Goal: Task Accomplishment & Management: Use online tool/utility

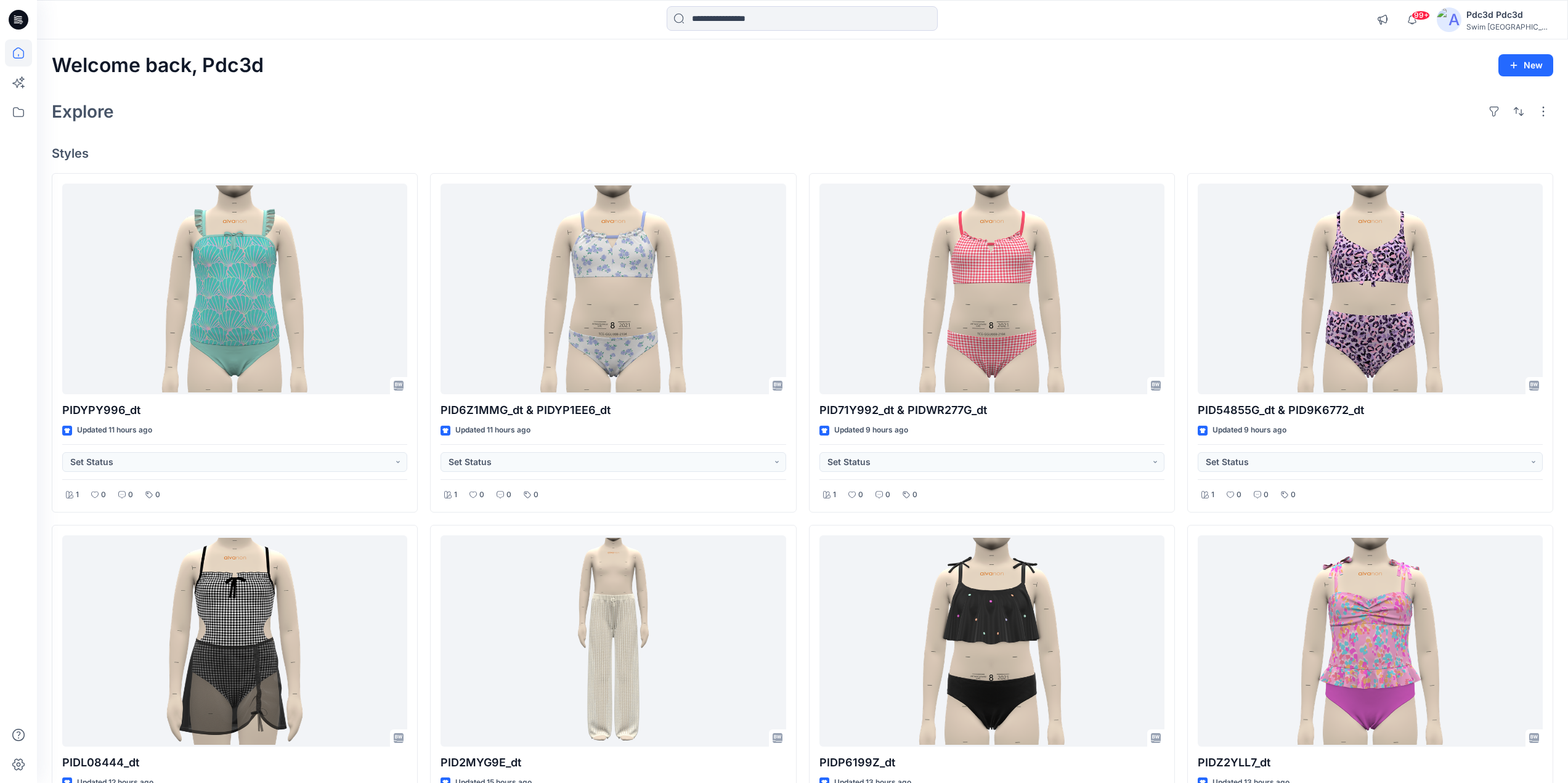
click at [32, 49] on div at bounding box center [18, 392] width 37 height 783
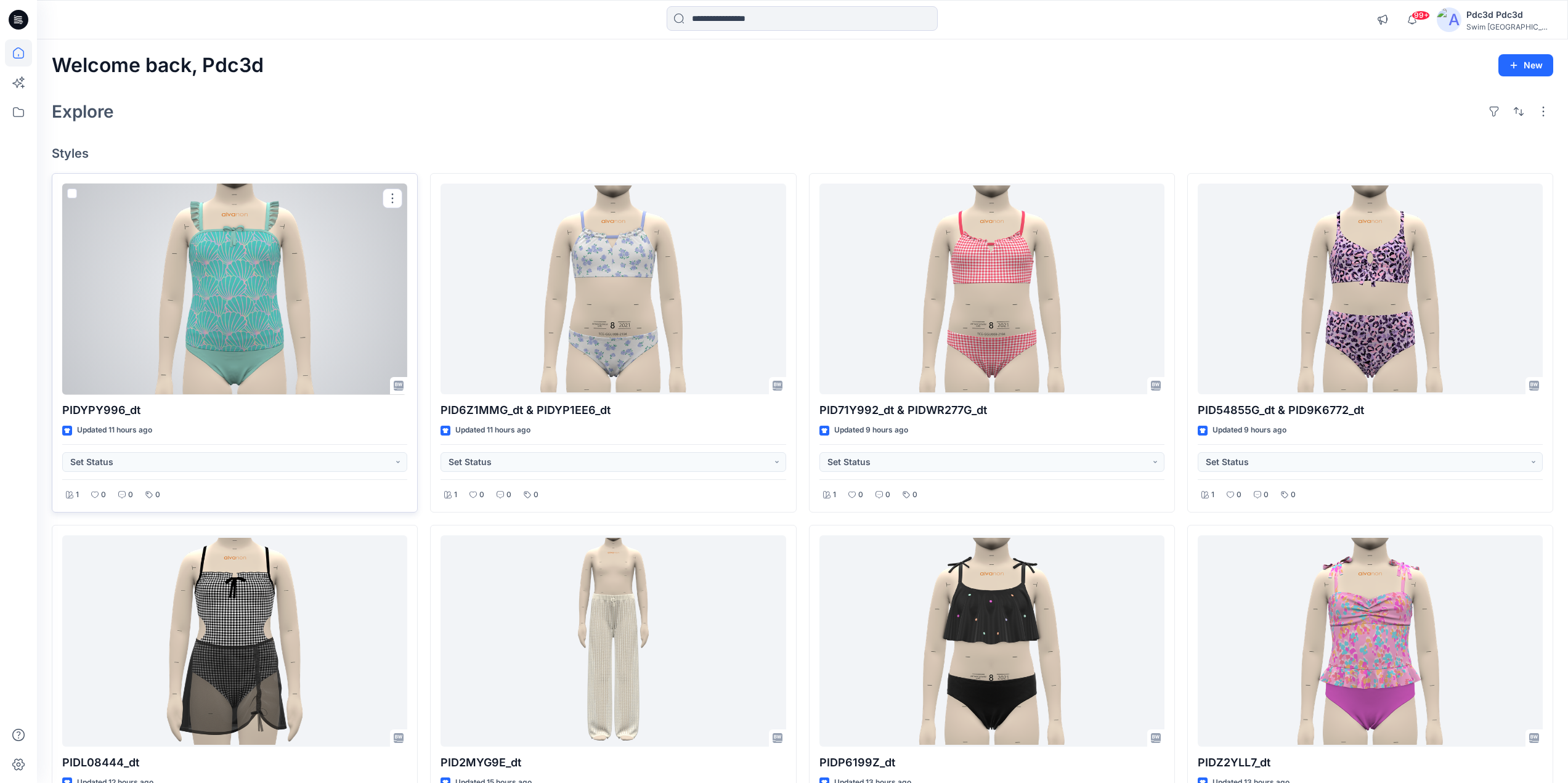
click at [213, 255] on div at bounding box center [235, 289] width 345 height 211
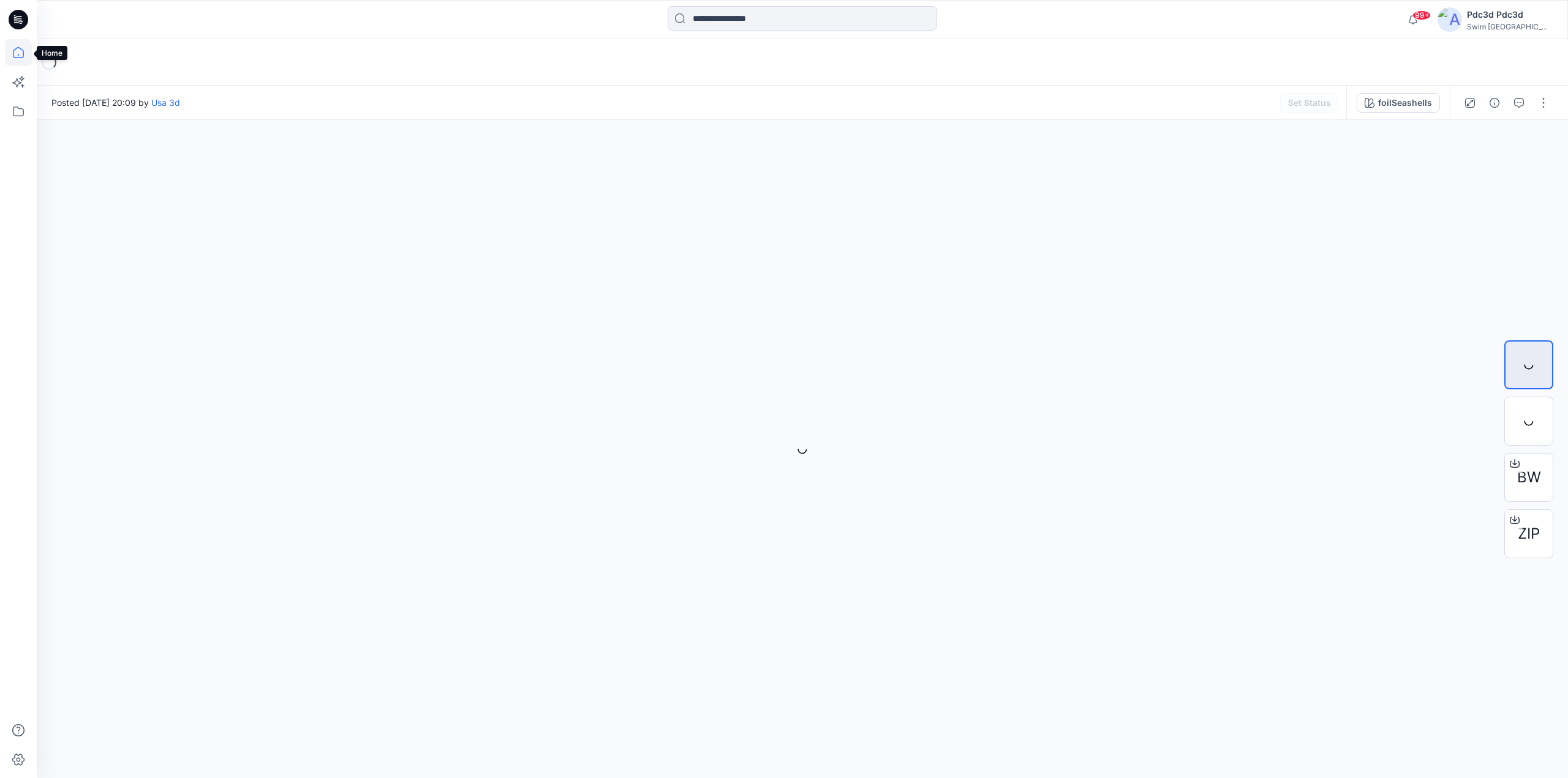
click at [16, 48] on icon at bounding box center [18, 52] width 27 height 27
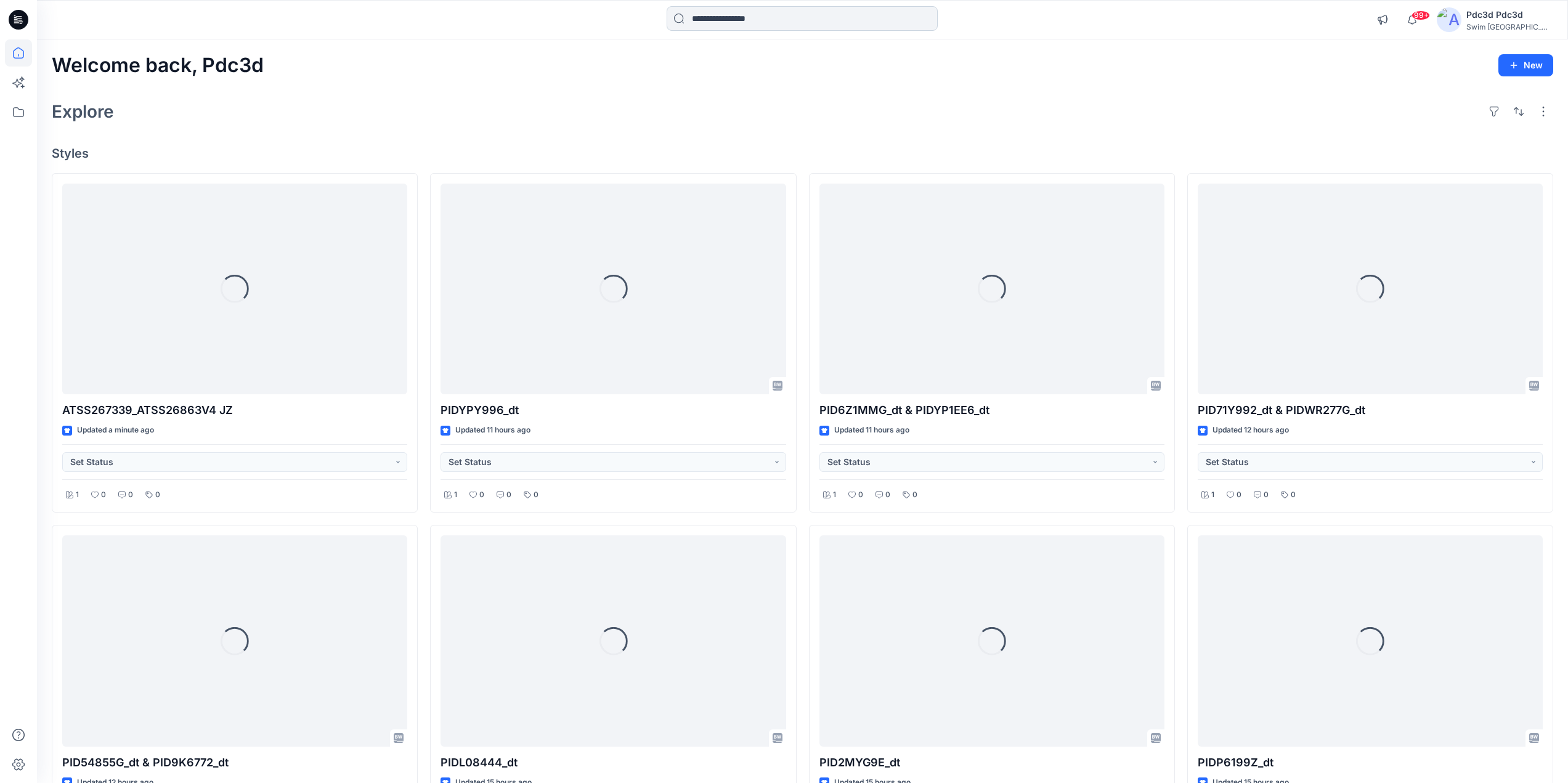
click at [708, 20] on input at bounding box center [802, 18] width 271 height 24
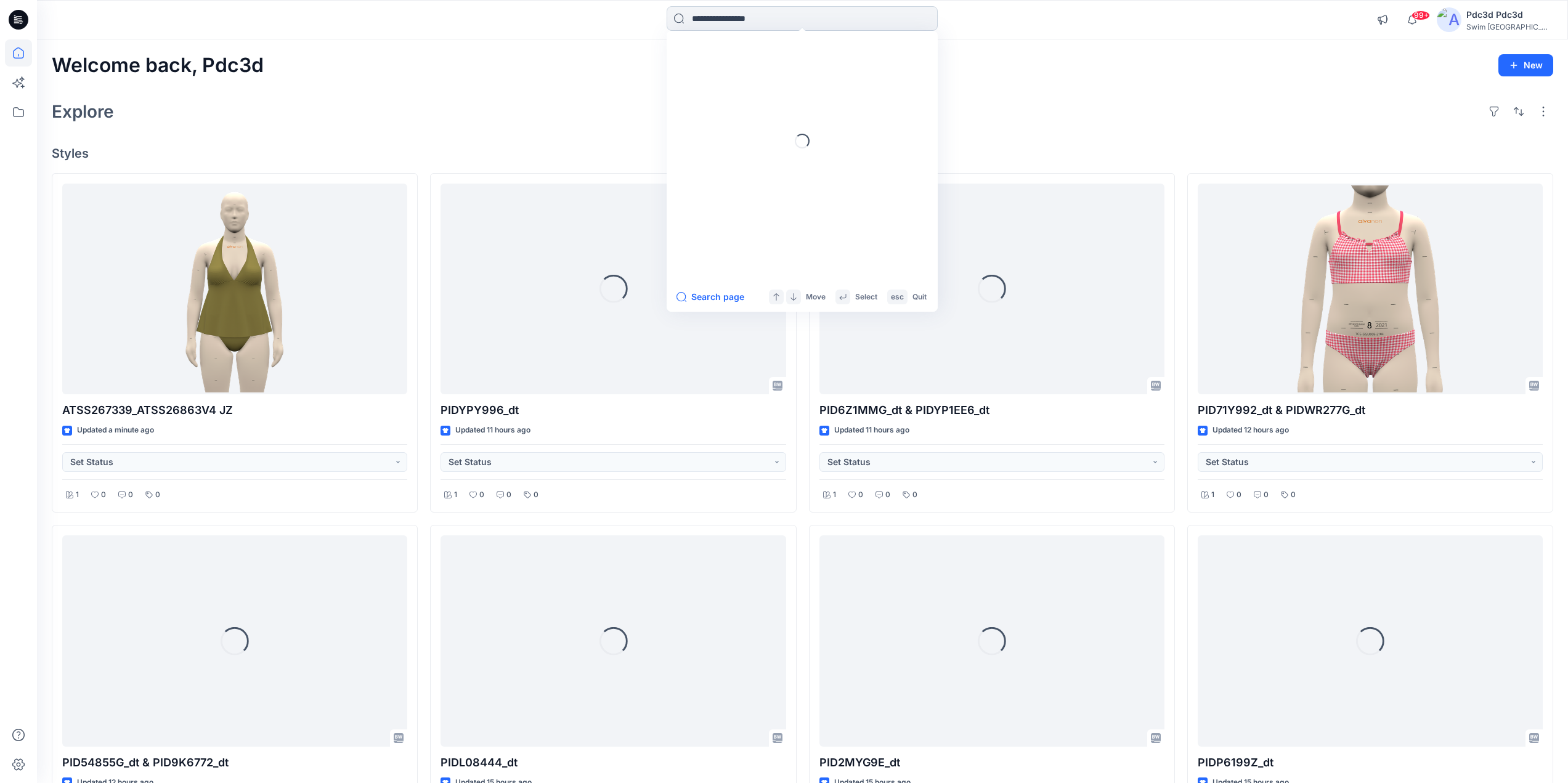
click at [716, 18] on input at bounding box center [802, 18] width 271 height 24
click at [560, 113] on div "Explore" at bounding box center [802, 111] width 1502 height 30
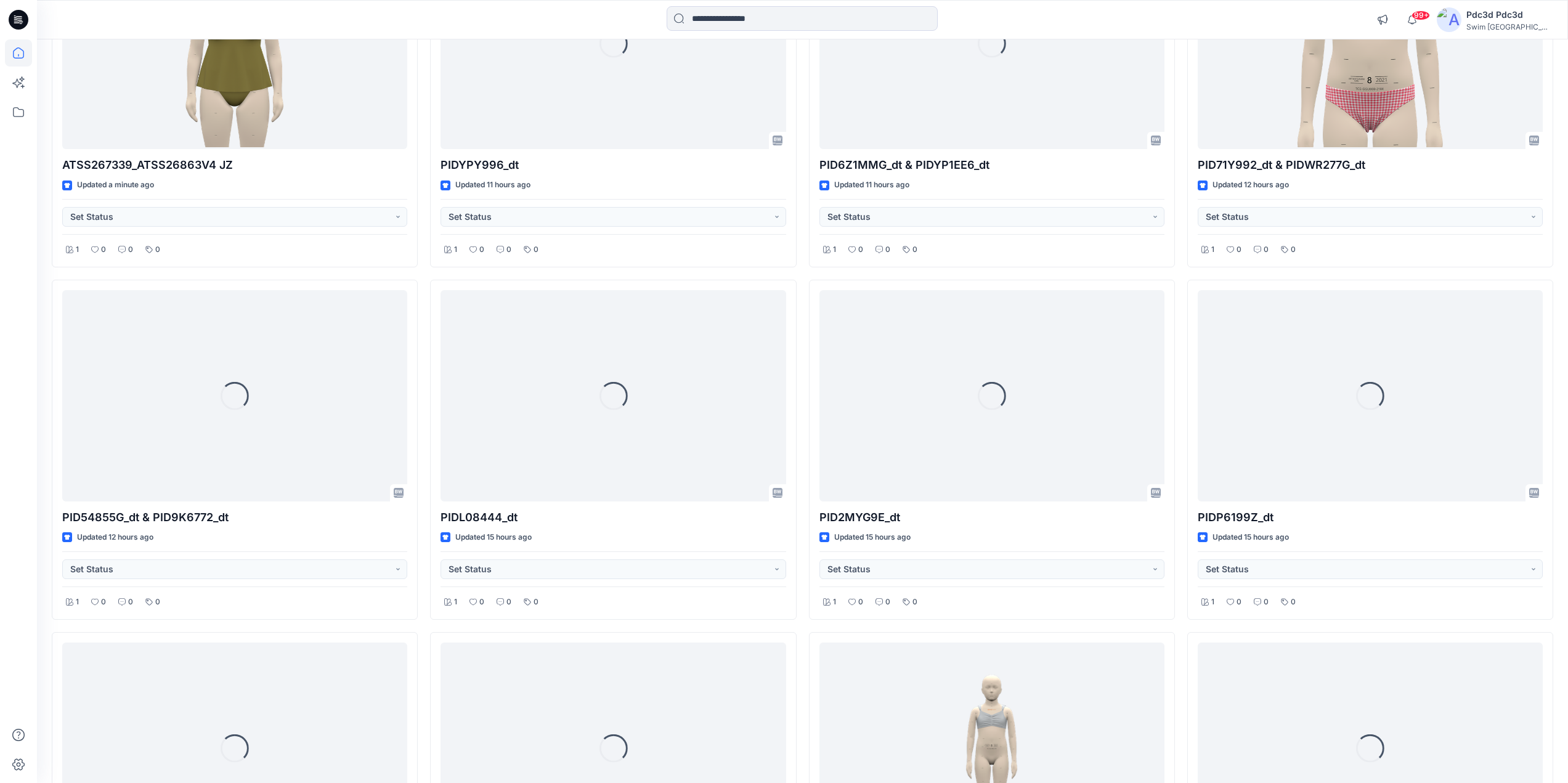
scroll to position [246, 0]
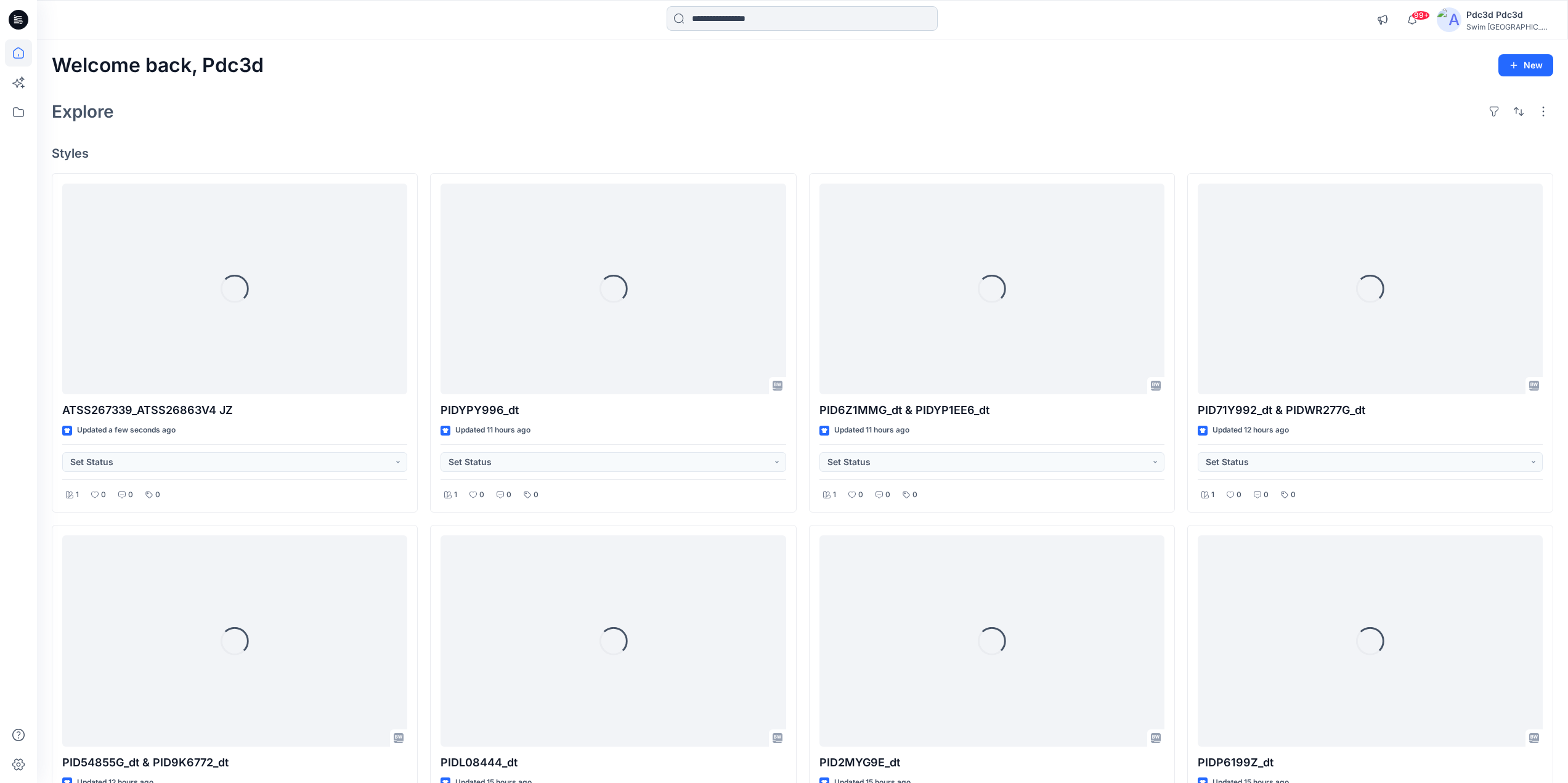
click at [734, 17] on input at bounding box center [802, 18] width 271 height 24
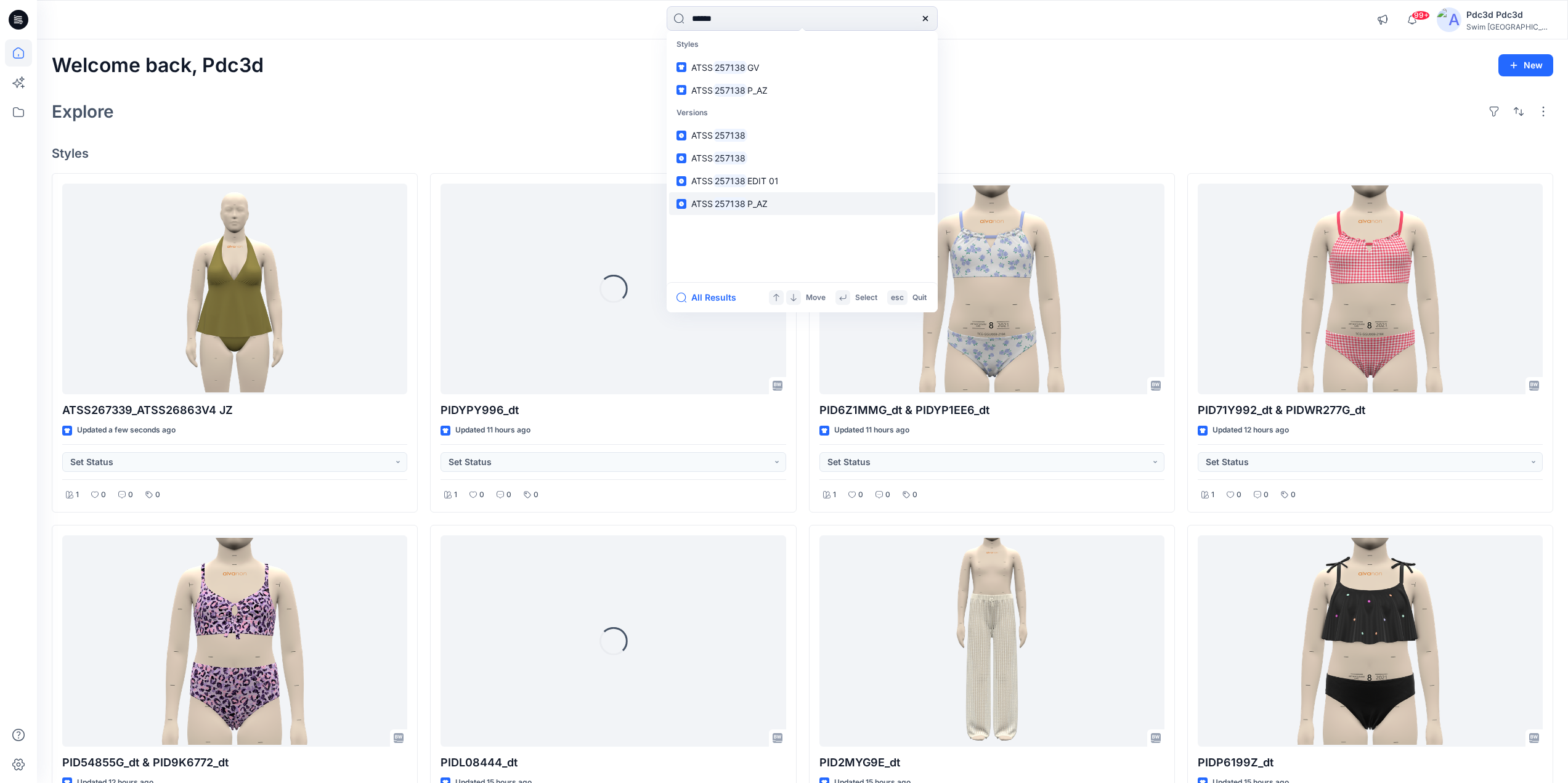
type input "******"
click at [757, 202] on span "P_AZ" at bounding box center [757, 204] width 20 height 10
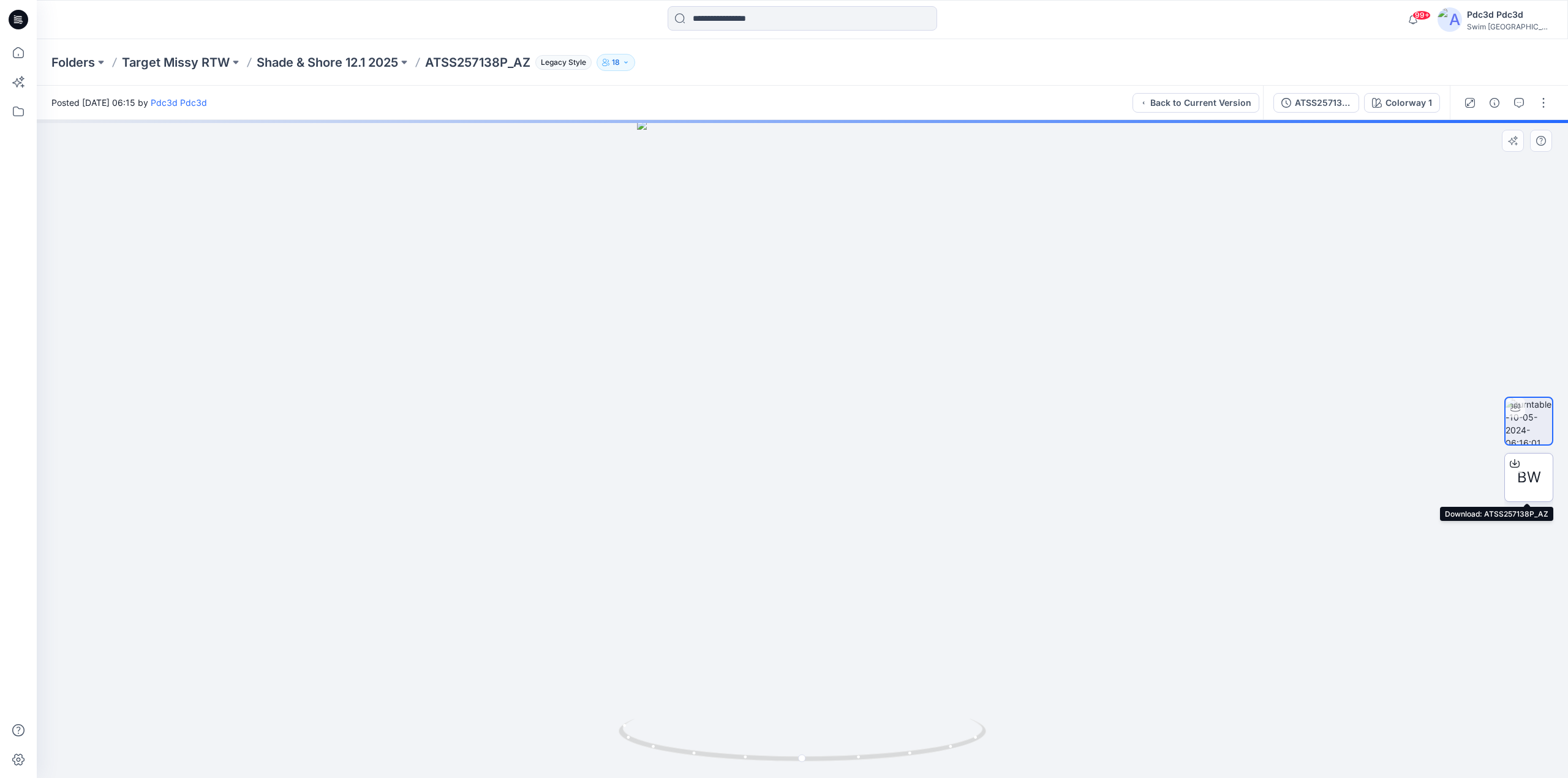
click at [1515, 469] on div at bounding box center [1514, 463] width 20 height 20
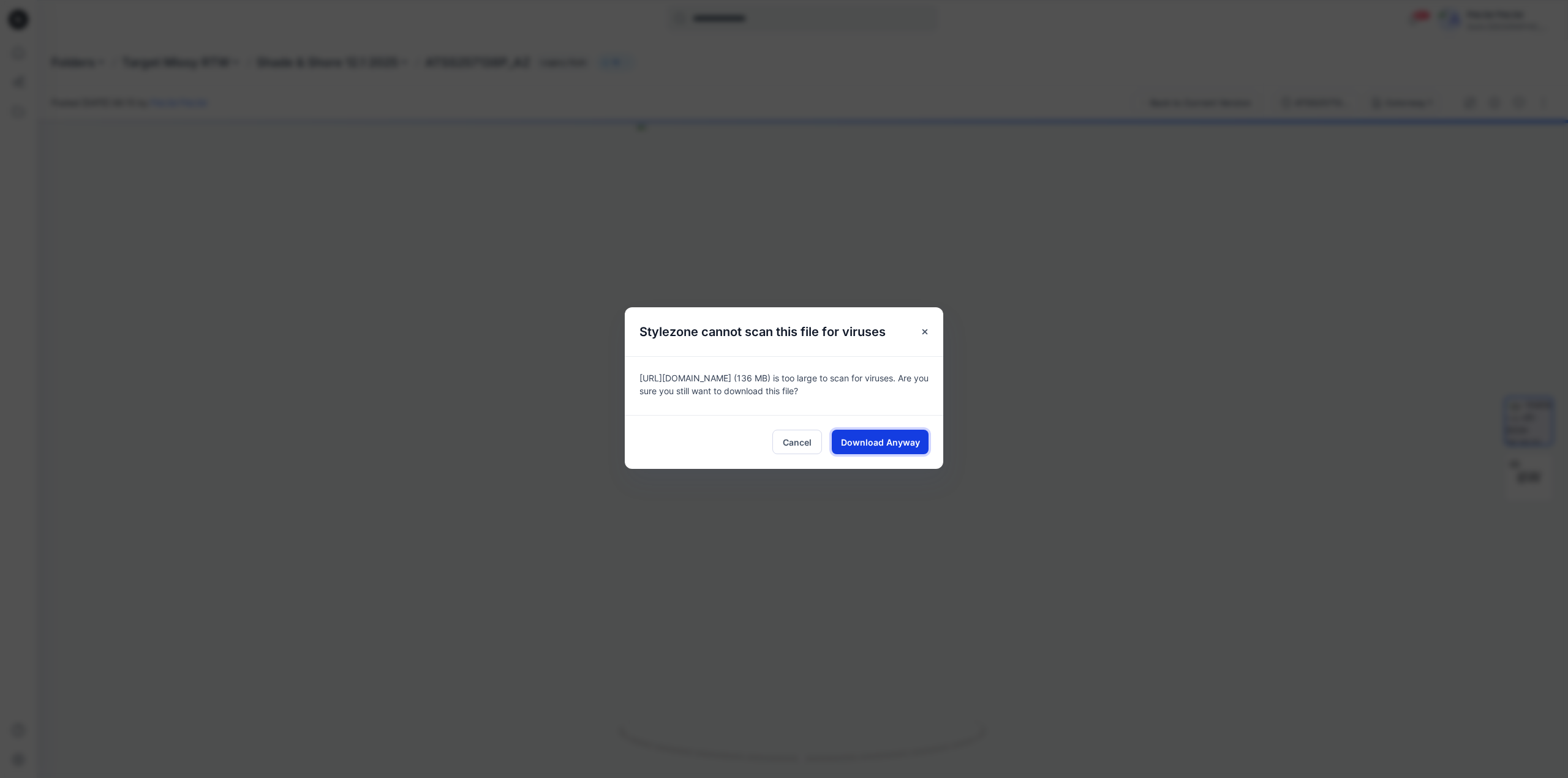
click at [886, 438] on span "Download Anyway" at bounding box center [880, 442] width 79 height 13
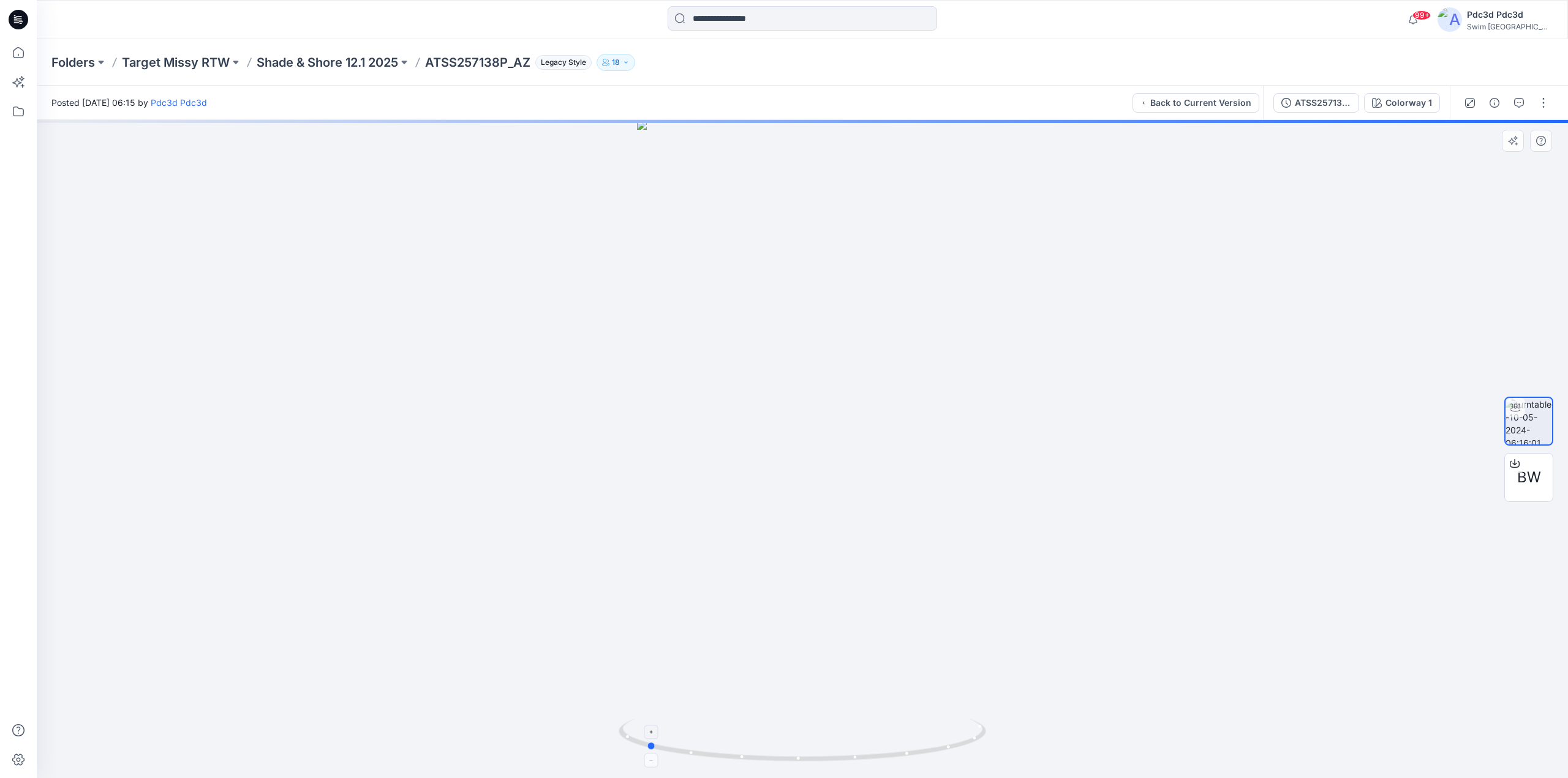
drag, startPoint x: 942, startPoint y: 751, endPoint x: 786, endPoint y: 742, distance: 156.3
click at [786, 742] on icon at bounding box center [803, 741] width 370 height 46
drag, startPoint x: 929, startPoint y: 758, endPoint x: 1068, endPoint y: 729, distance: 142.0
click at [1068, 729] on div at bounding box center [802, 449] width 1532 height 658
click at [20, 58] on icon at bounding box center [18, 53] width 11 height 11
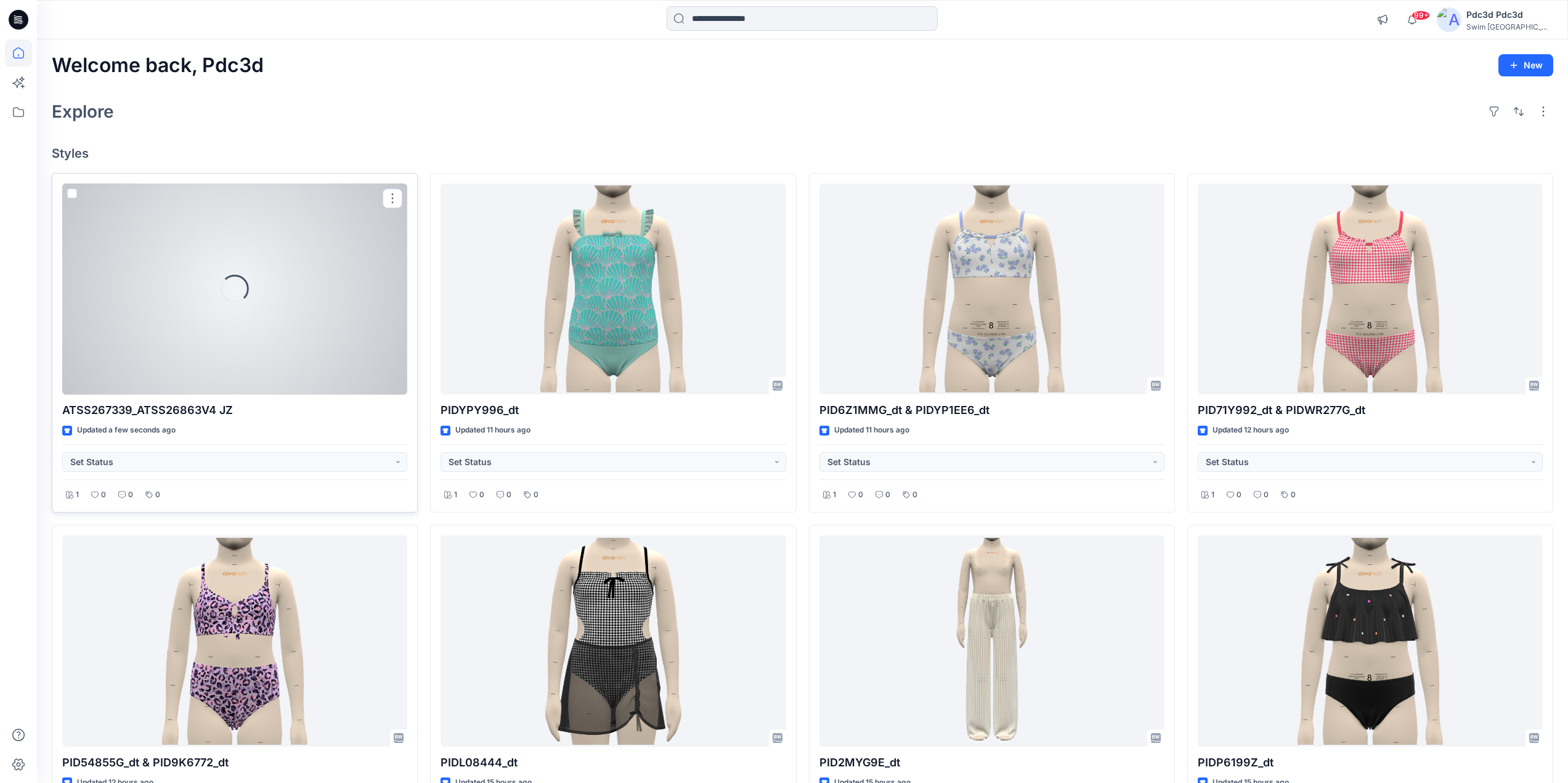
click at [240, 257] on div "Loading..." at bounding box center [235, 289] width 345 height 211
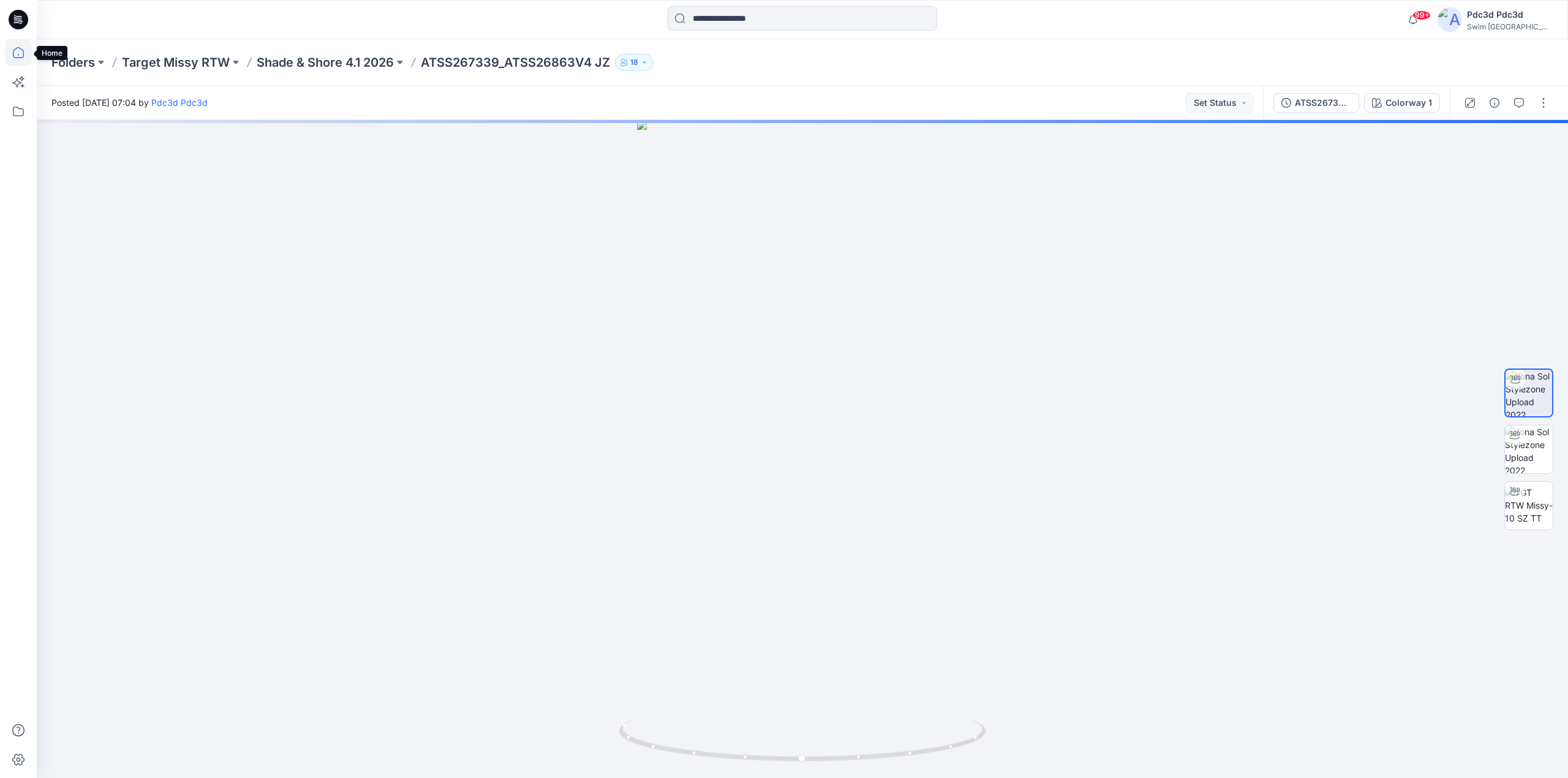
click at [14, 49] on icon at bounding box center [18, 52] width 27 height 27
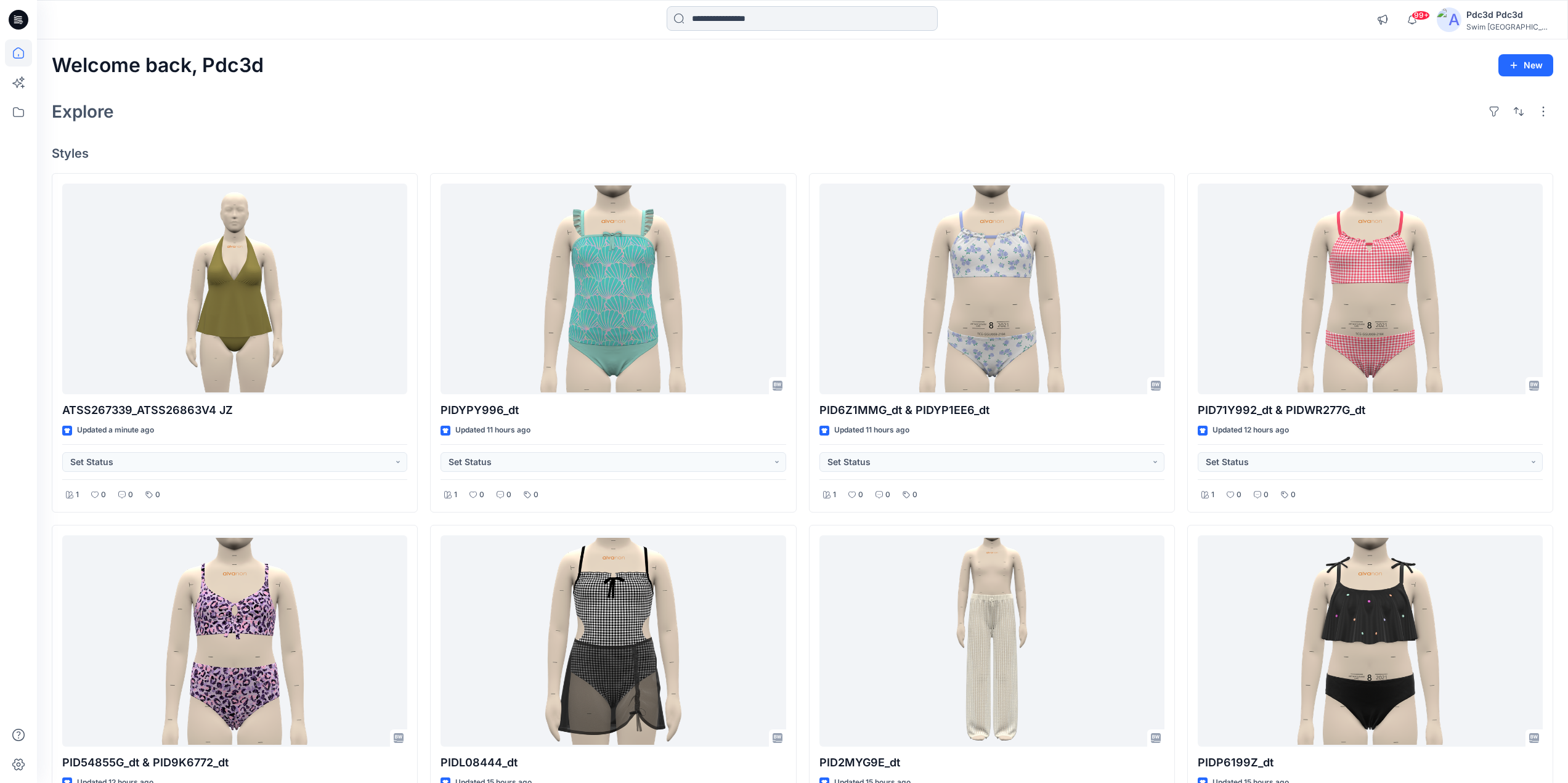
click at [745, 18] on input at bounding box center [802, 18] width 271 height 24
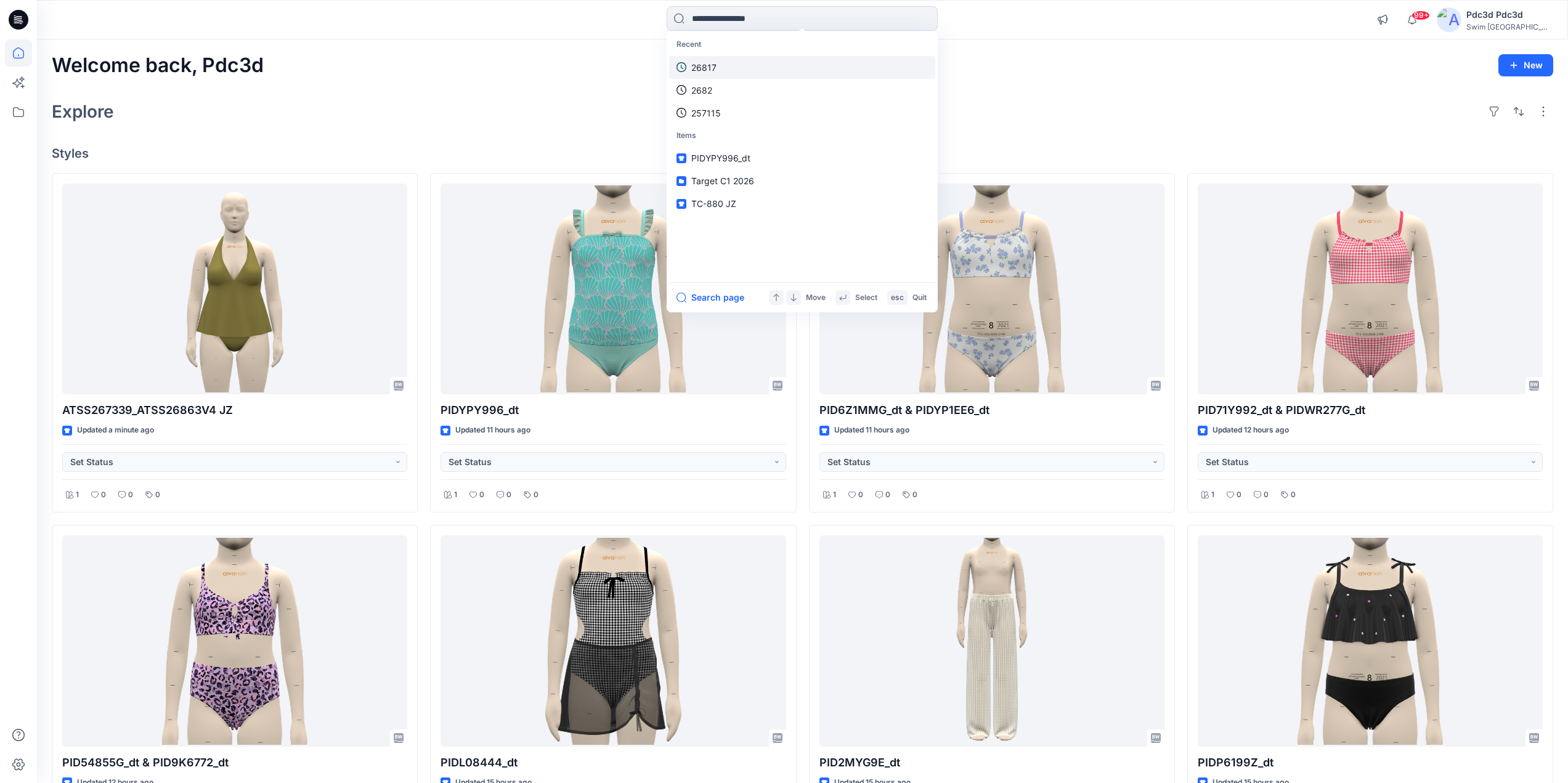
click at [700, 69] on p "26817" at bounding box center [704, 67] width 25 height 13
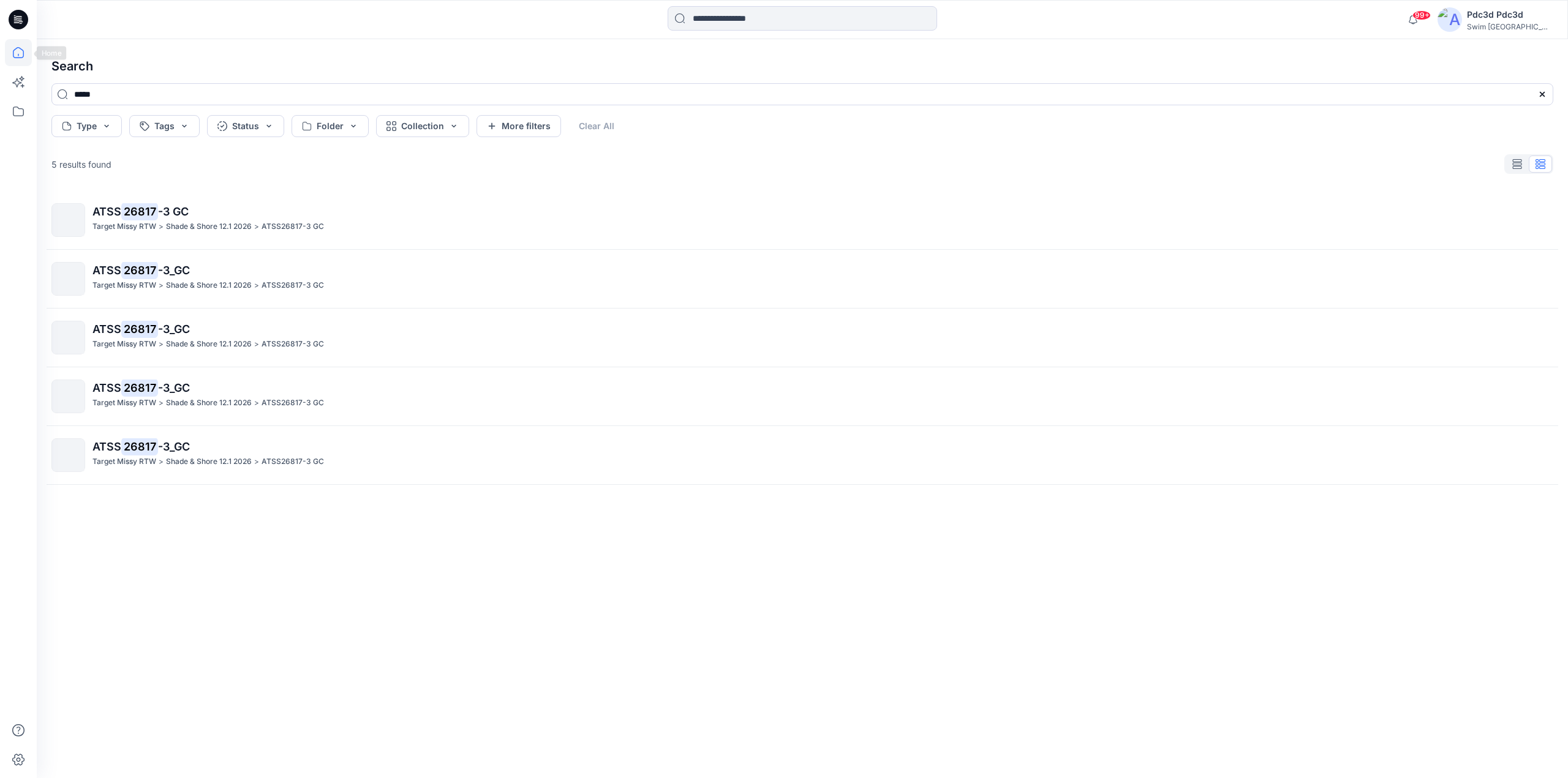
click at [22, 54] on icon at bounding box center [18, 52] width 27 height 27
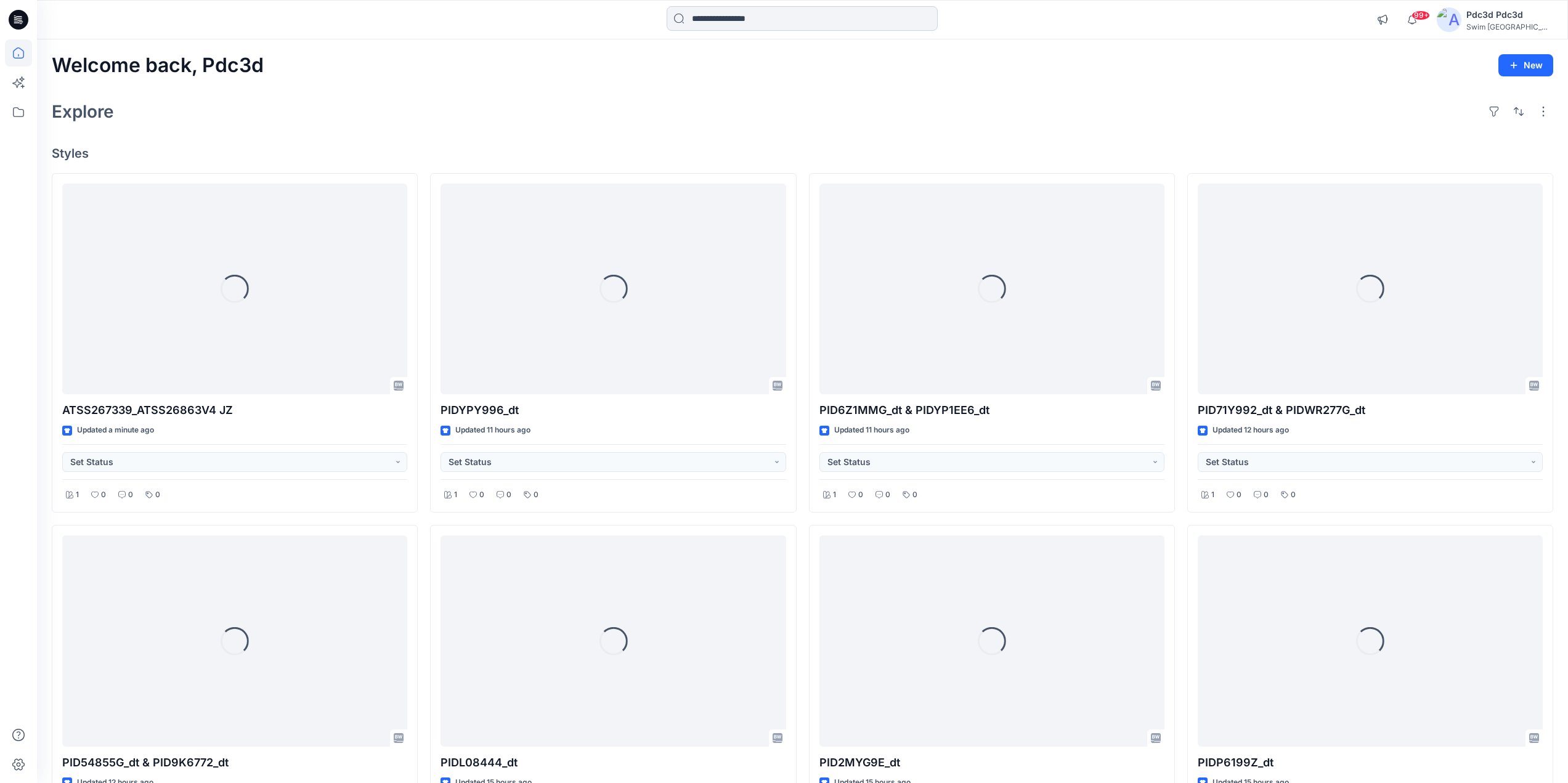
click at [726, 25] on input at bounding box center [802, 18] width 271 height 24
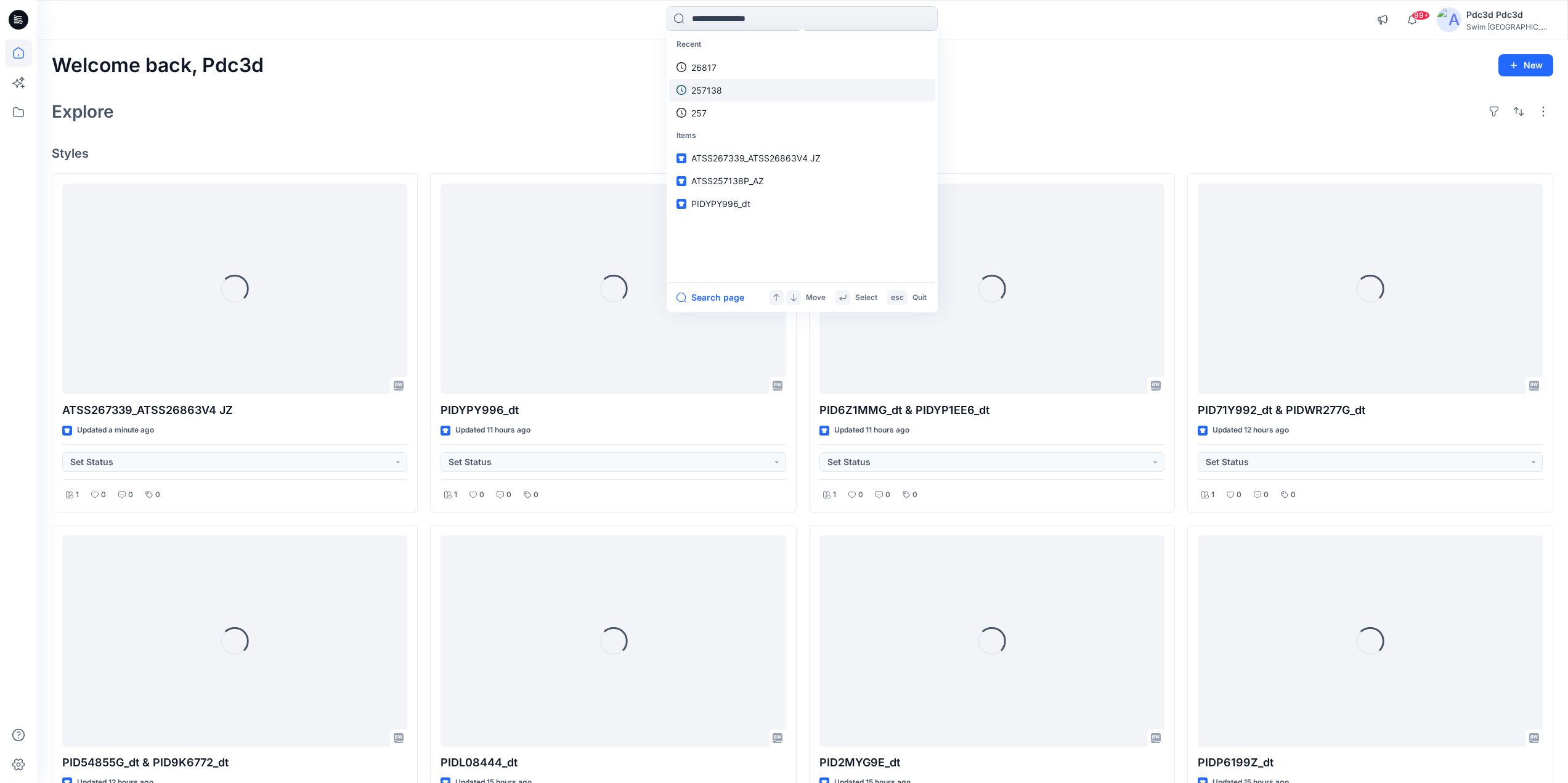
click at [744, 88] on link "257138" at bounding box center [802, 90] width 266 height 23
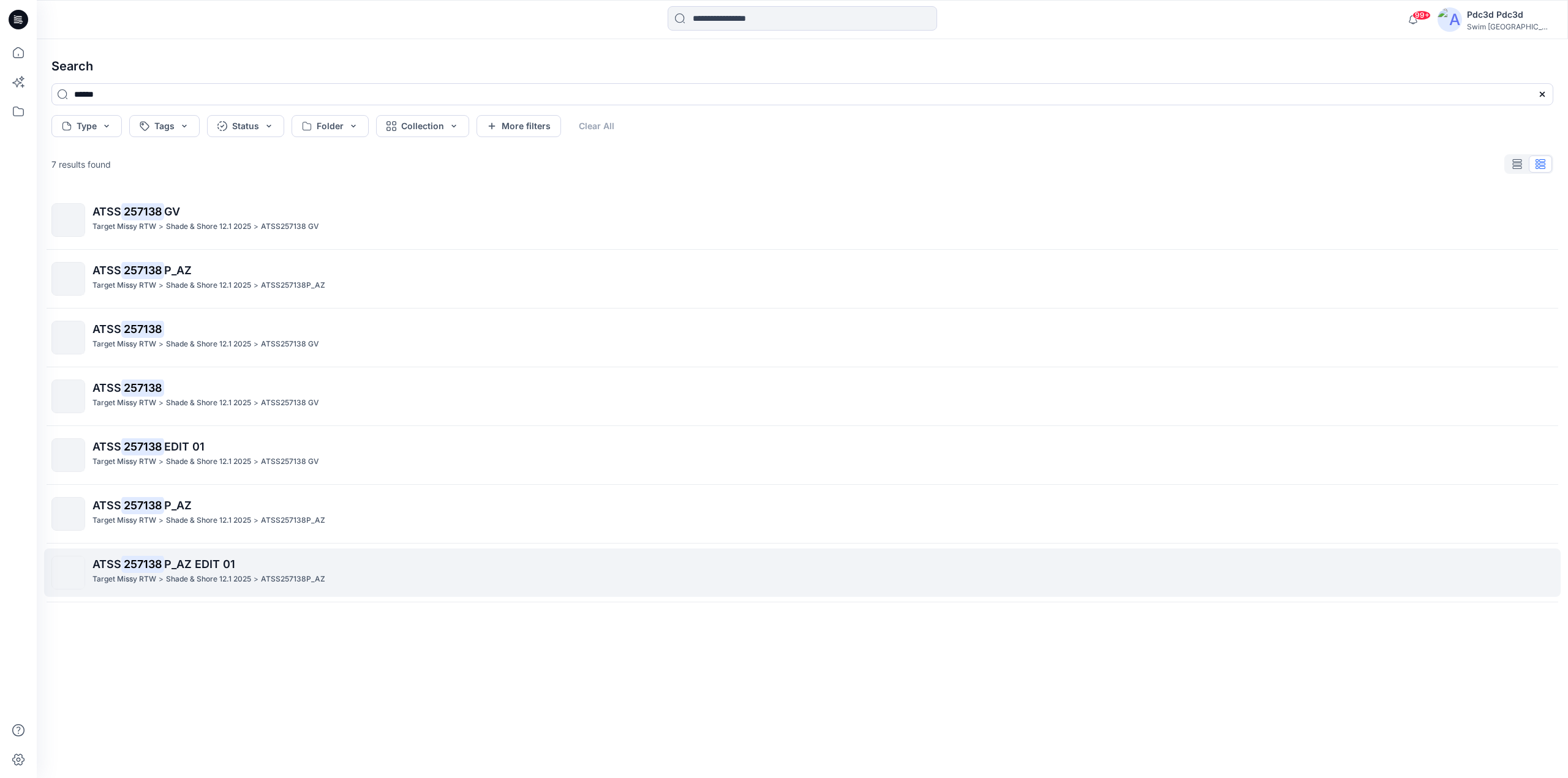
click at [193, 563] on span "P_AZ EDIT 01" at bounding box center [200, 564] width 71 height 13
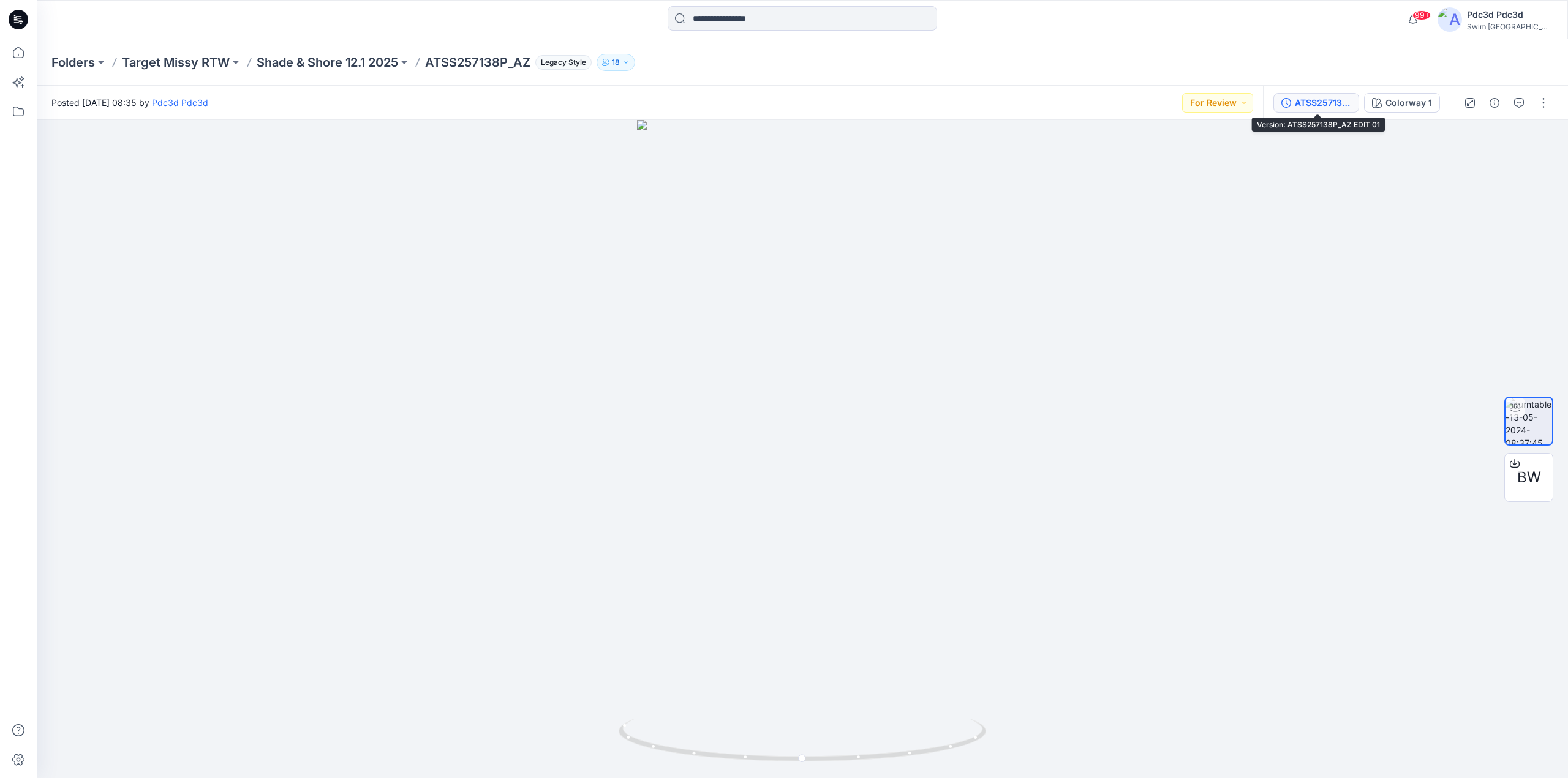
click at [1288, 106] on icon "button" at bounding box center [1286, 102] width 10 height 10
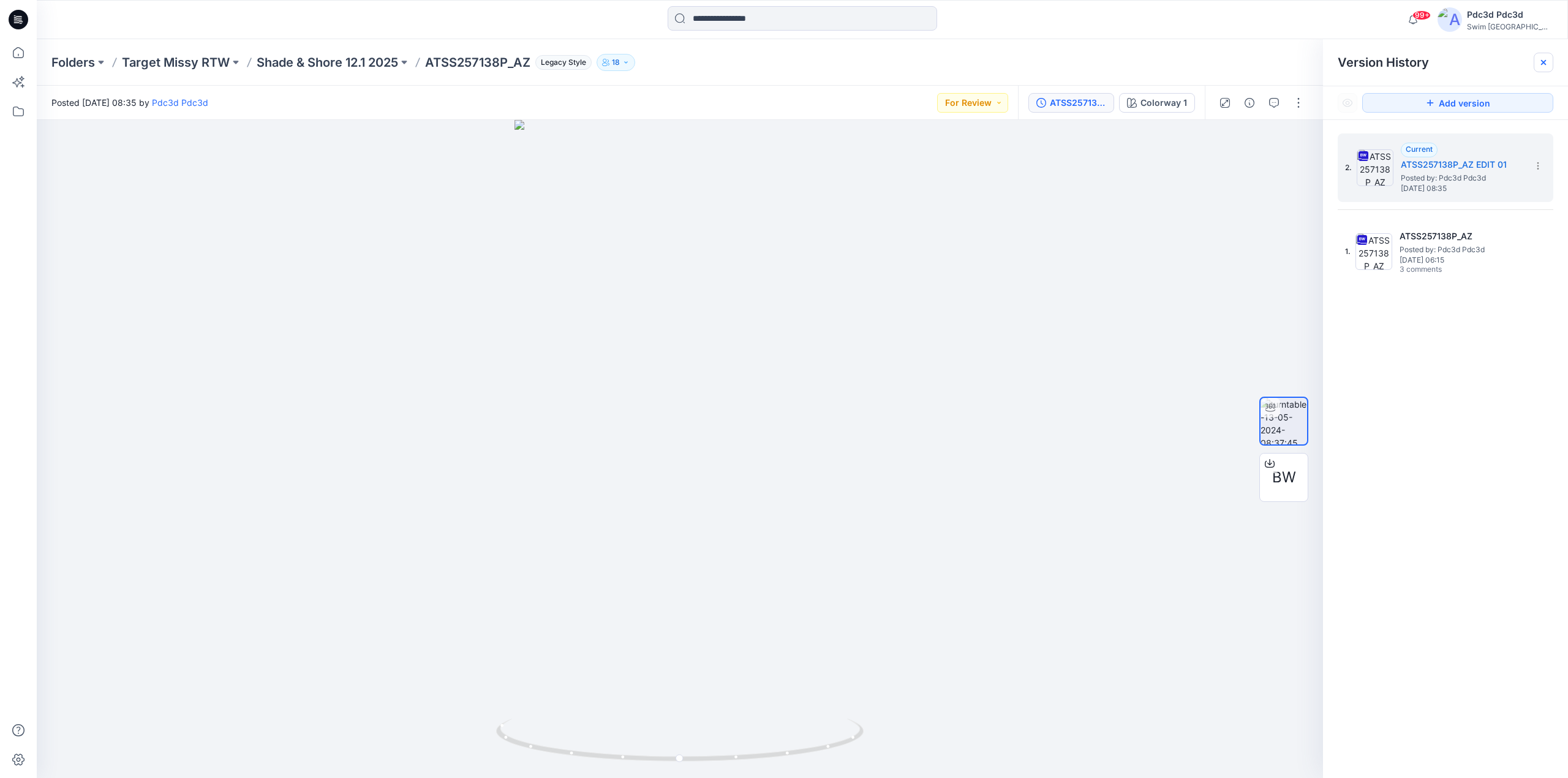
click at [1549, 59] on div at bounding box center [1543, 62] width 20 height 20
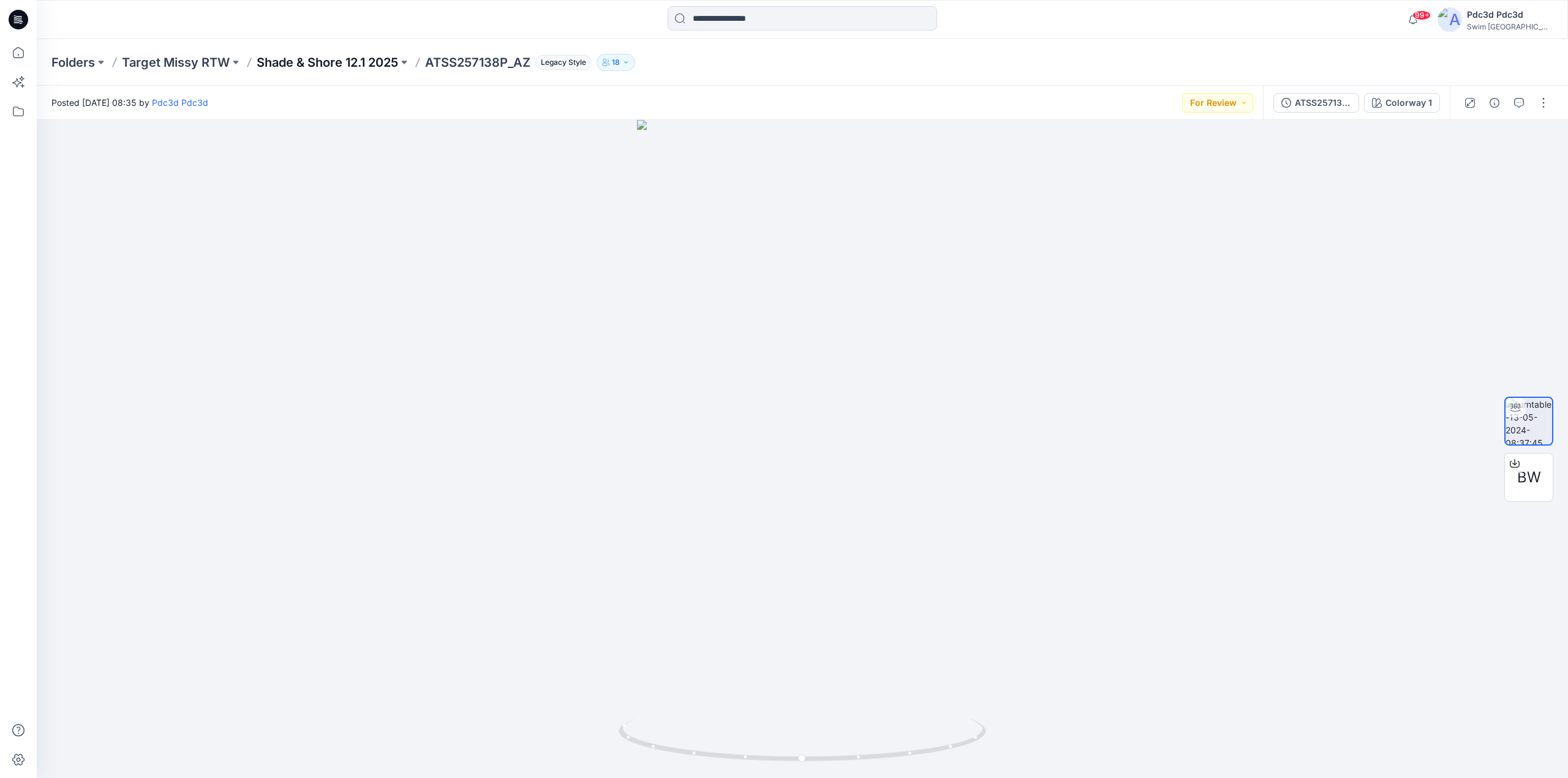
click at [374, 64] on p "Shade & Shore 12.1 2025" at bounding box center [328, 62] width 142 height 17
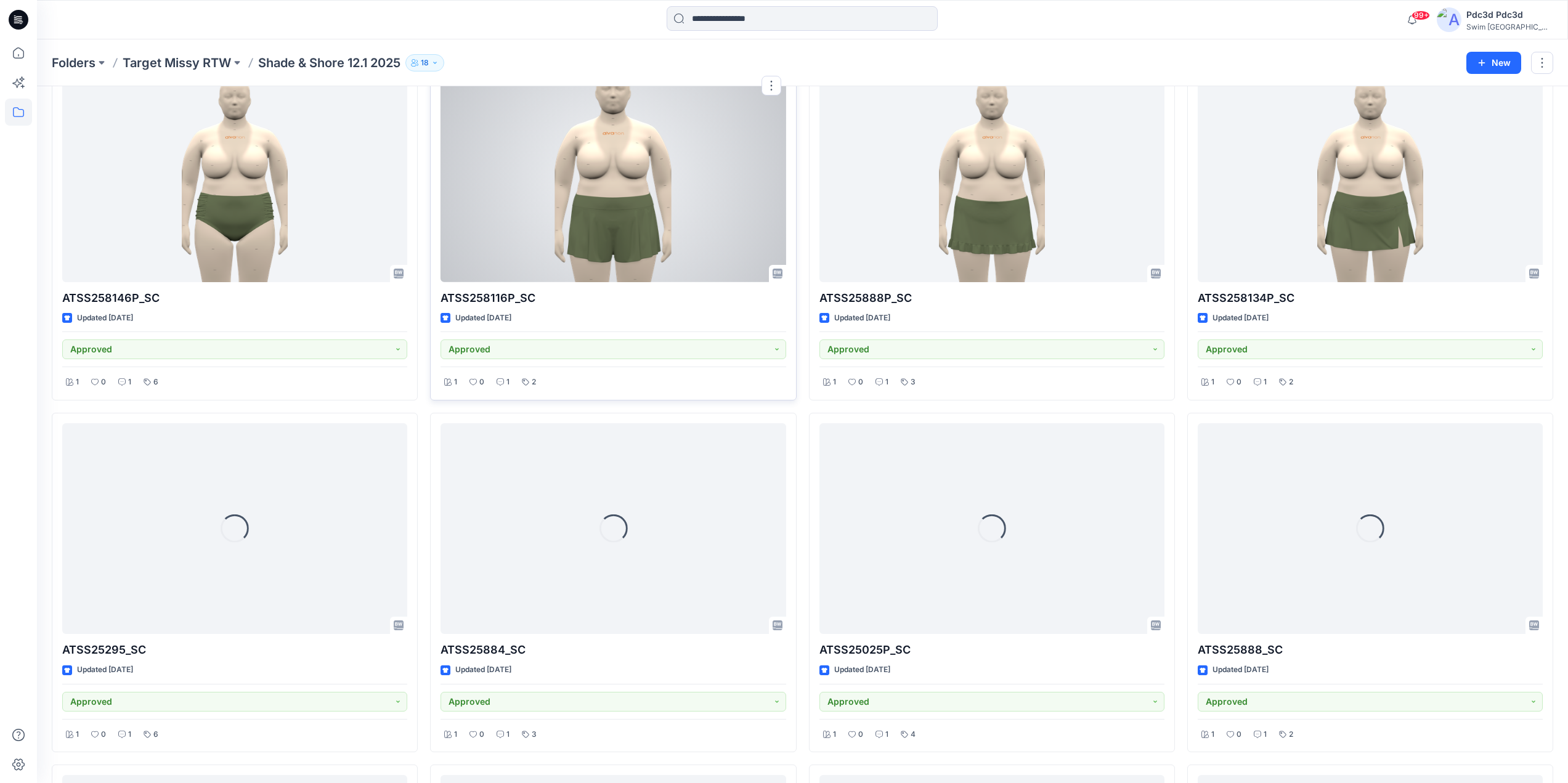
scroll to position [2009, 0]
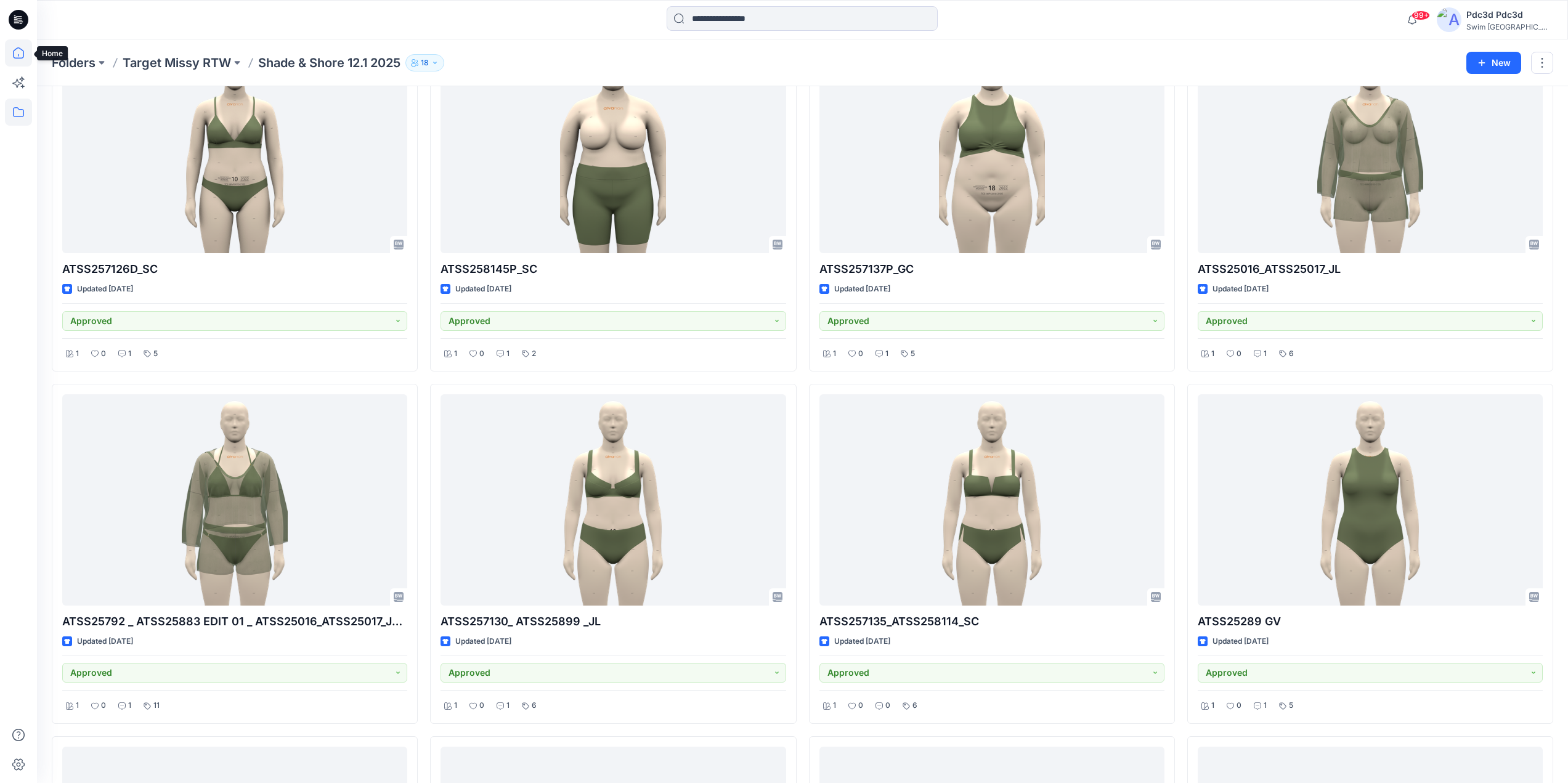
click at [11, 57] on icon at bounding box center [18, 52] width 27 height 27
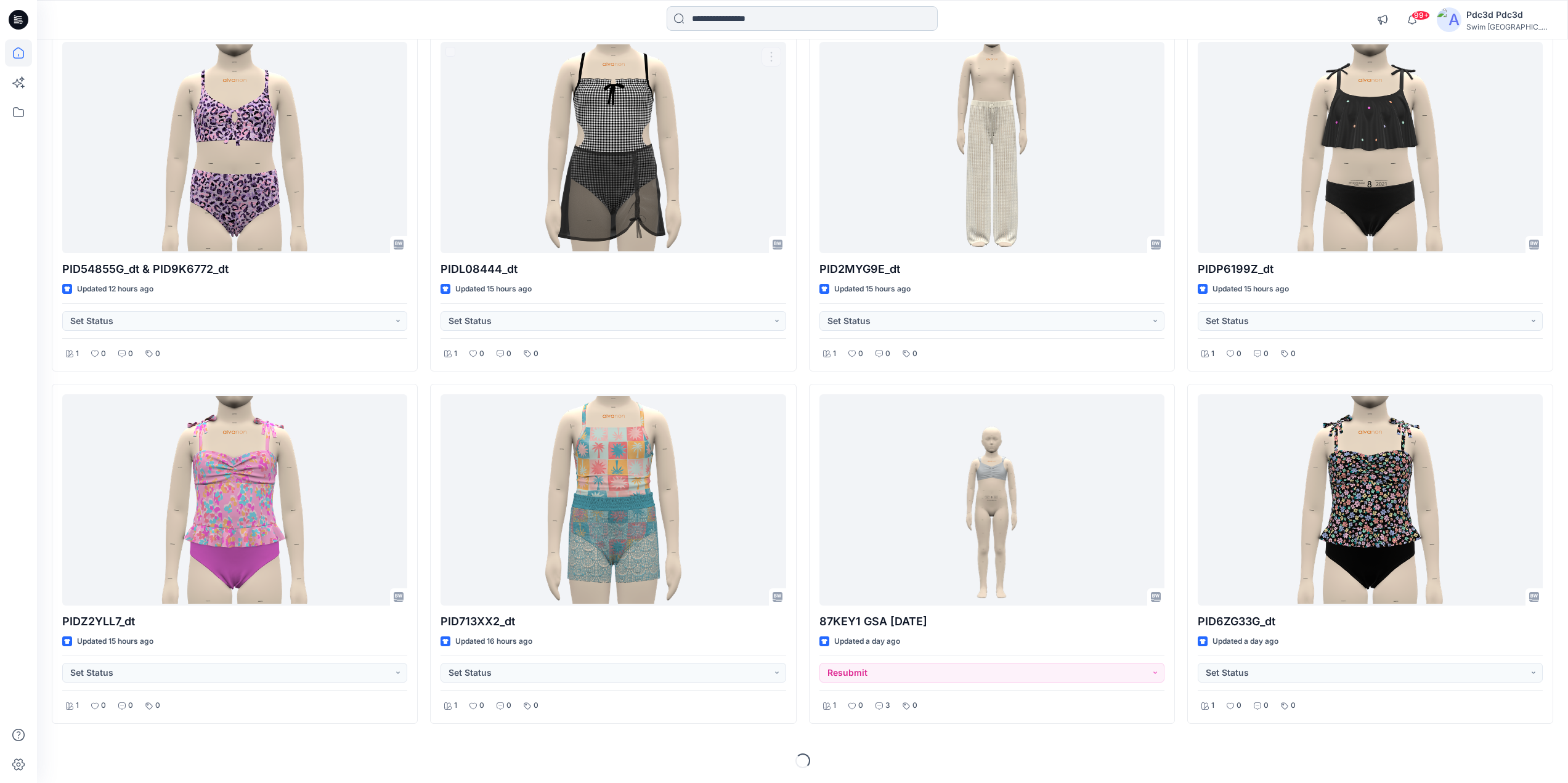
click at [712, 11] on input at bounding box center [802, 18] width 271 height 24
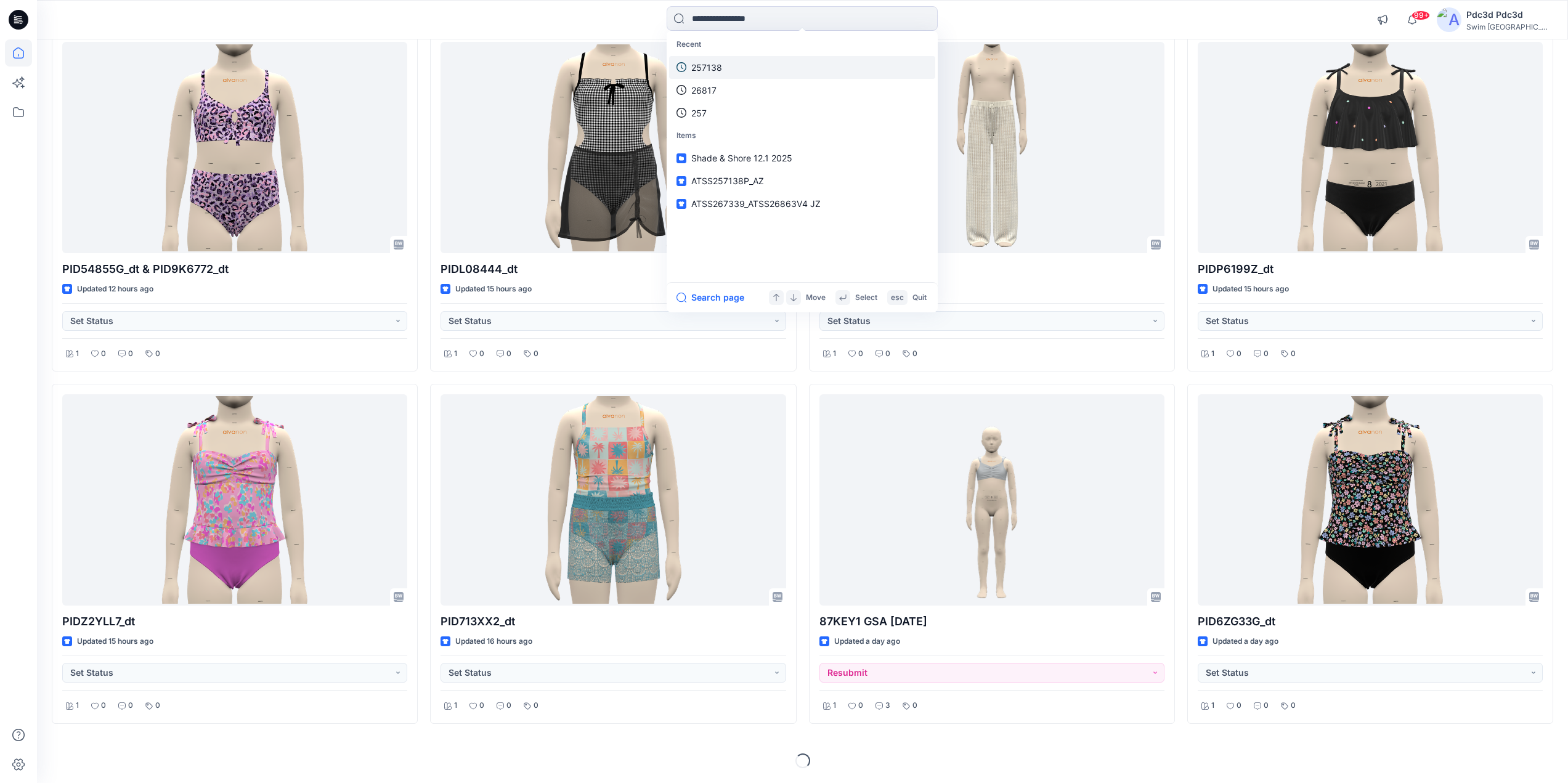
click at [717, 68] on p "257138" at bounding box center [707, 67] width 30 height 13
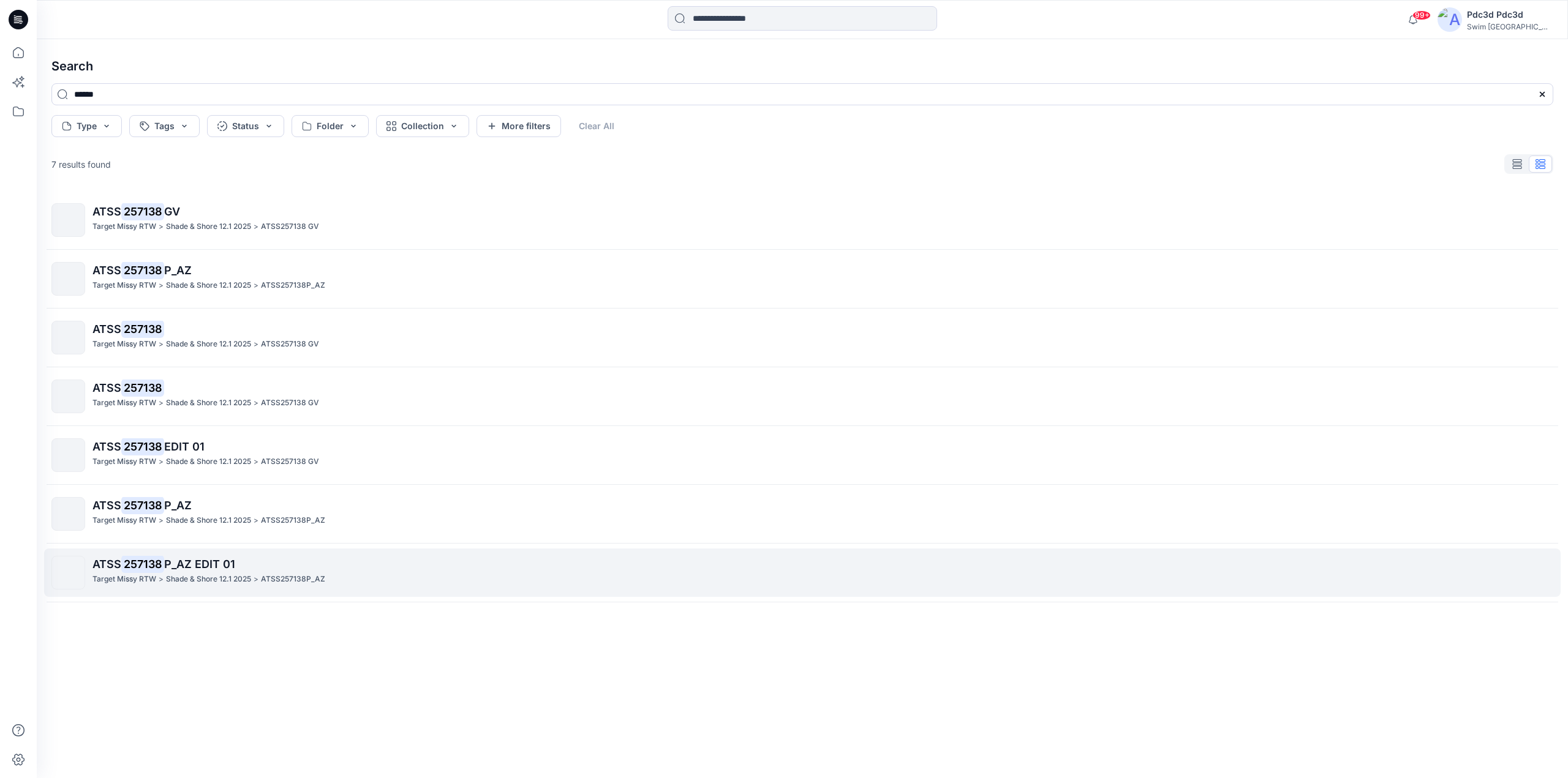
click at [215, 569] on span "P_AZ EDIT 01" at bounding box center [200, 564] width 71 height 13
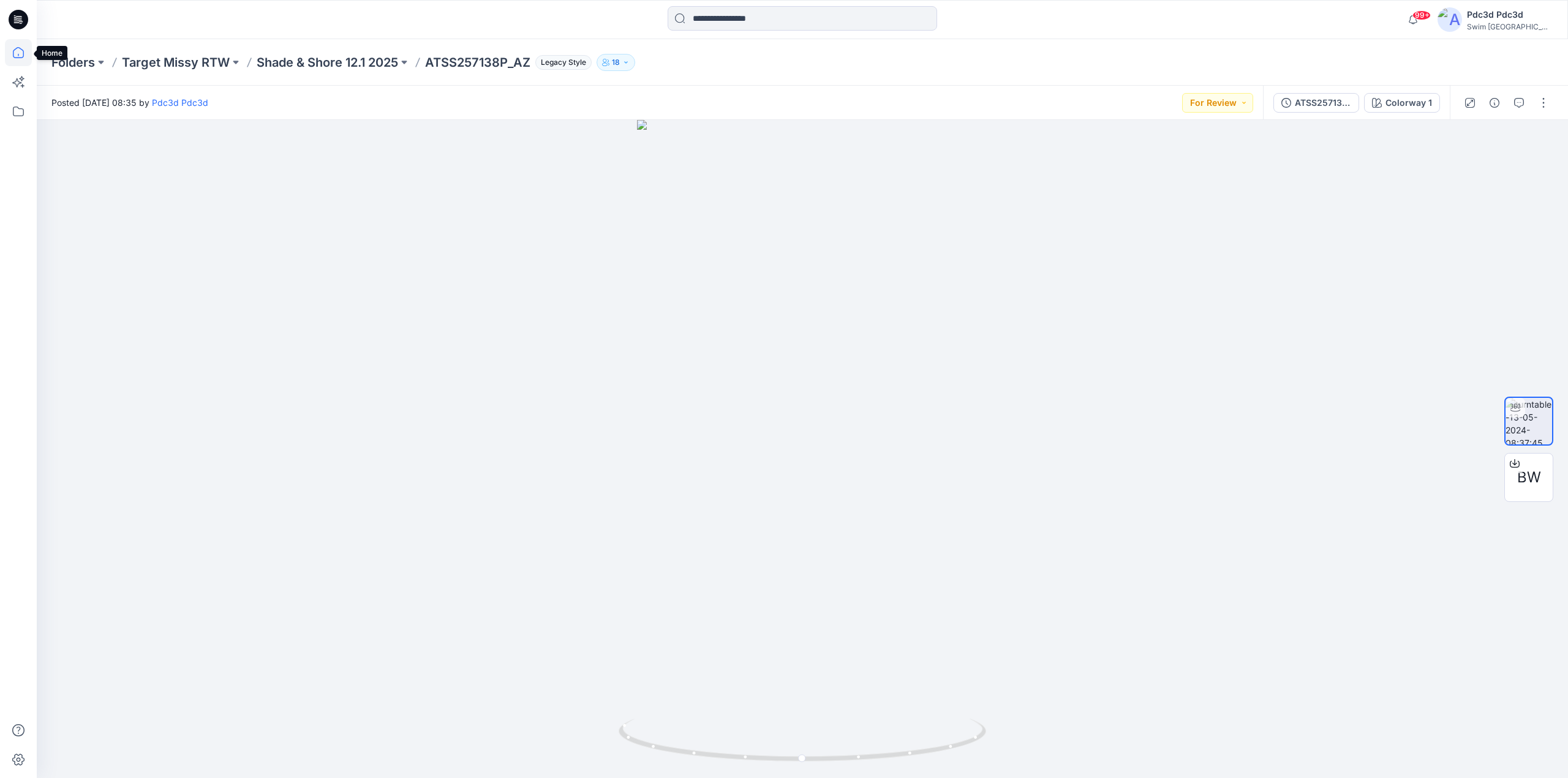
click at [22, 58] on icon at bounding box center [18, 52] width 27 height 27
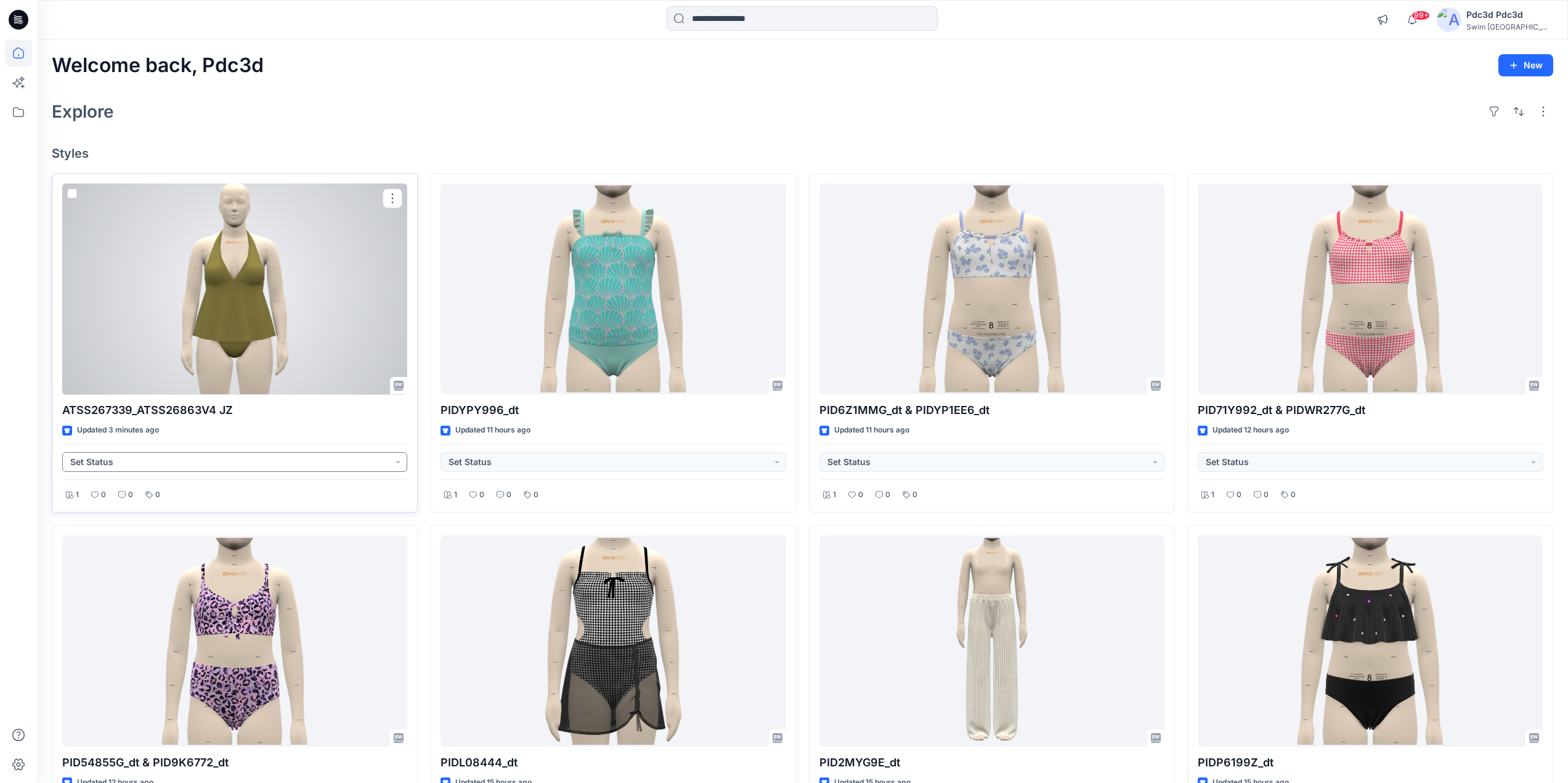
click at [390, 464] on button "Set Status" at bounding box center [235, 462] width 345 height 20
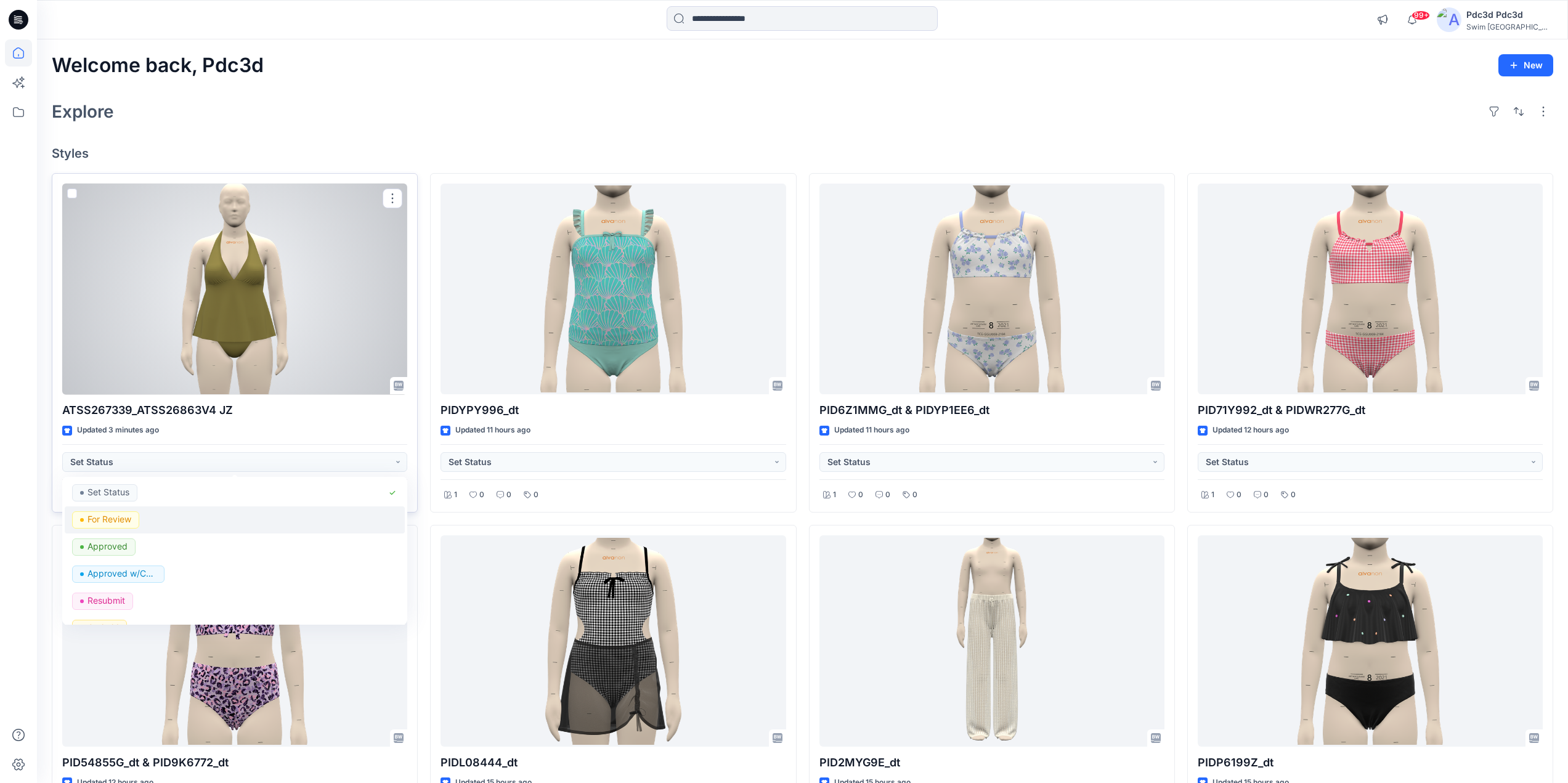
click at [115, 526] on p "For Review" at bounding box center [110, 519] width 44 height 16
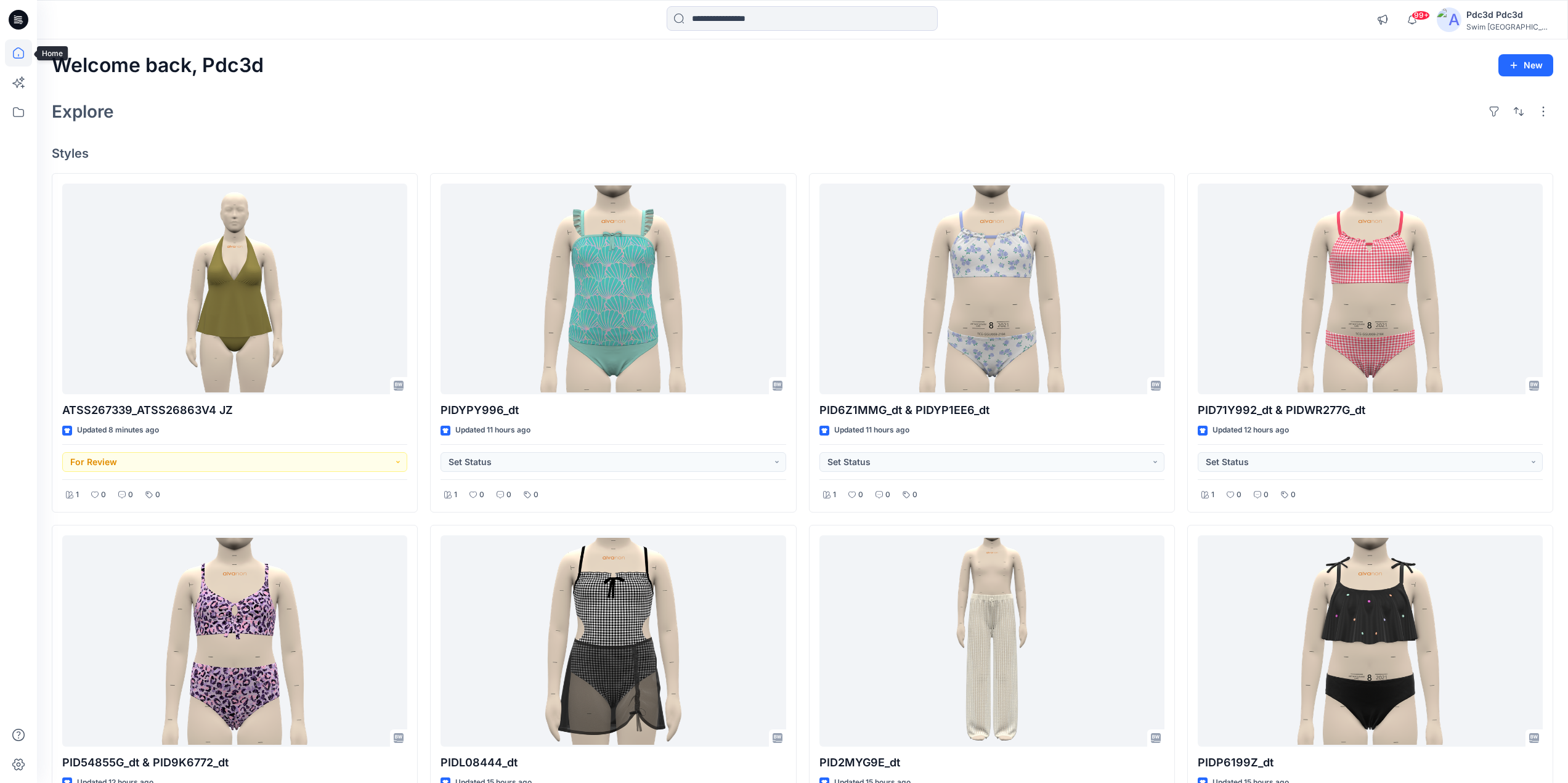
click at [11, 51] on icon at bounding box center [18, 52] width 27 height 27
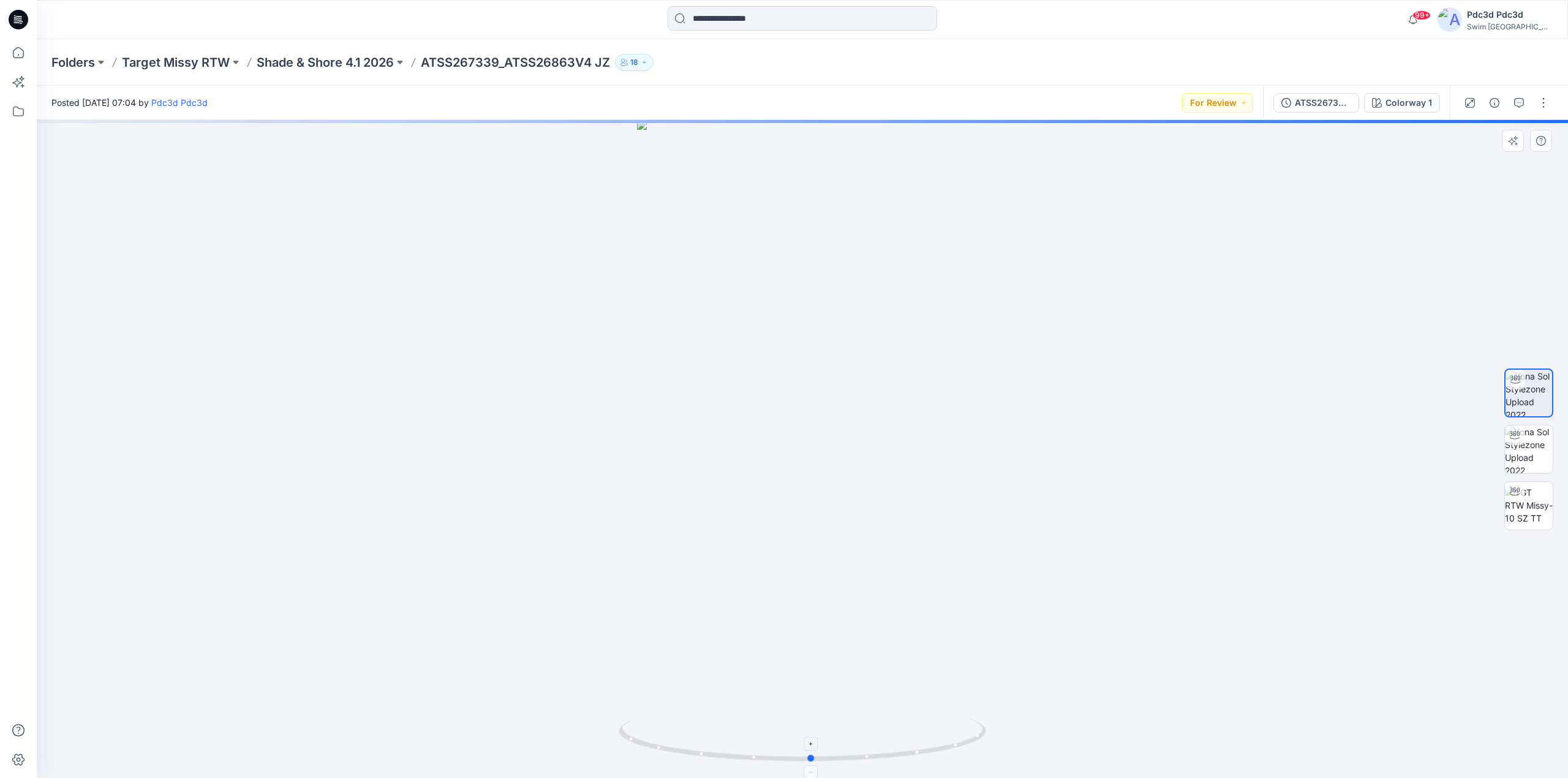
drag, startPoint x: 930, startPoint y: 758, endPoint x: 939, endPoint y: 737, distance: 22.8
click at [939, 737] on icon at bounding box center [803, 741] width 370 height 46
click at [1546, 102] on button "button" at bounding box center [1543, 103] width 20 height 20
click at [1462, 167] on p "Edit" at bounding box center [1466, 165] width 16 height 13
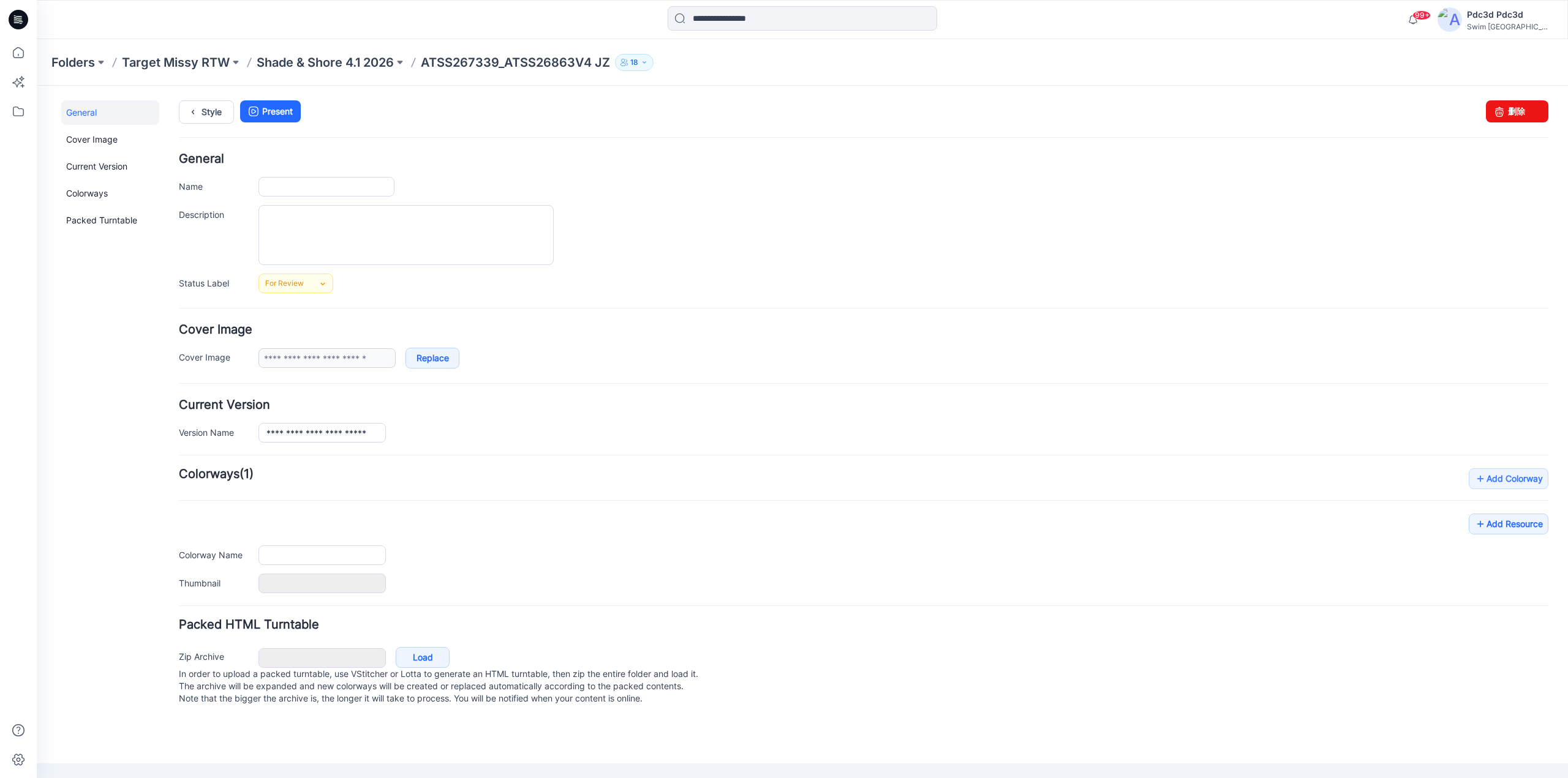
type input "**********"
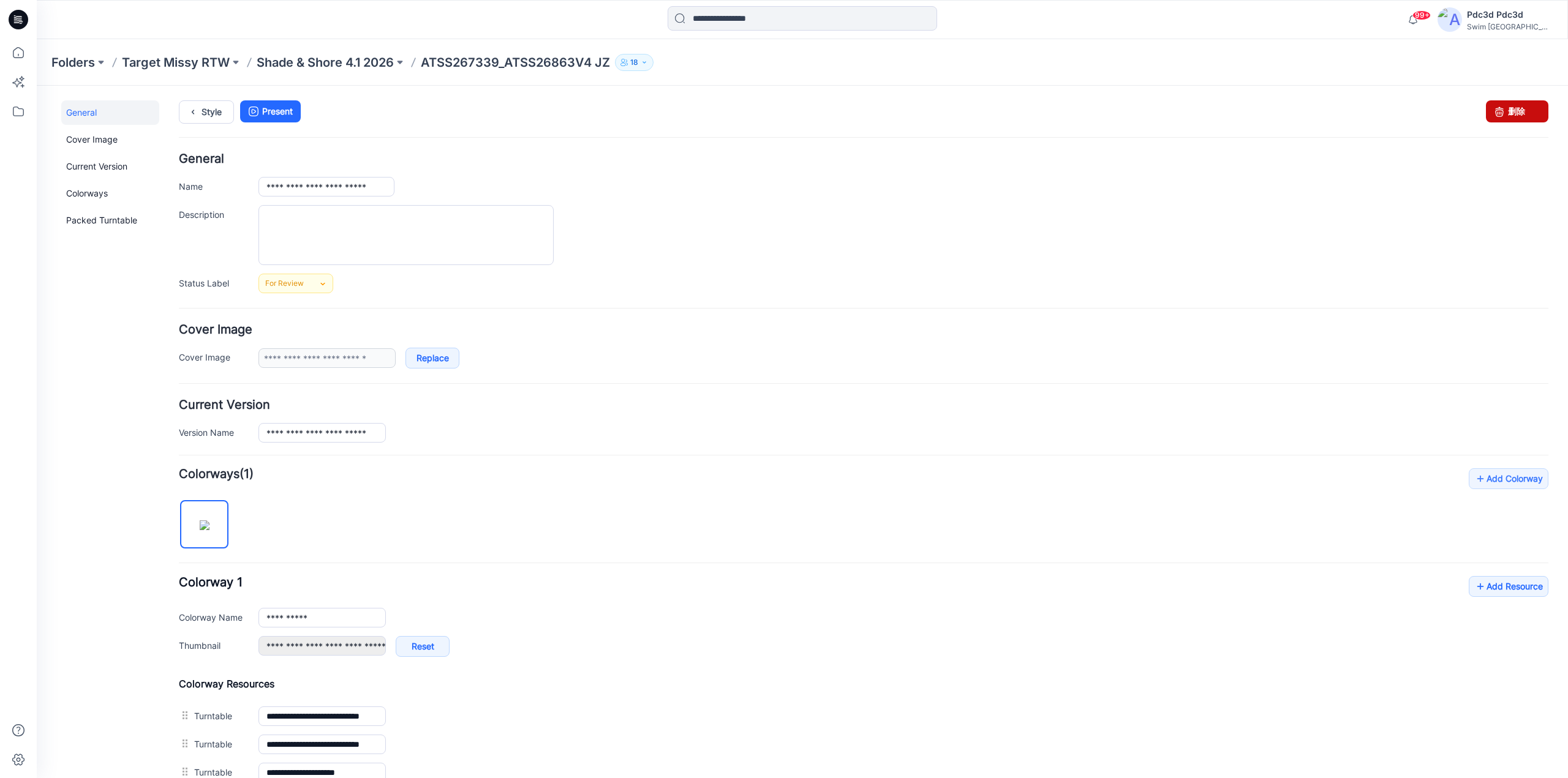
click at [1510, 110] on link "删除" at bounding box center [1517, 111] width 62 height 22
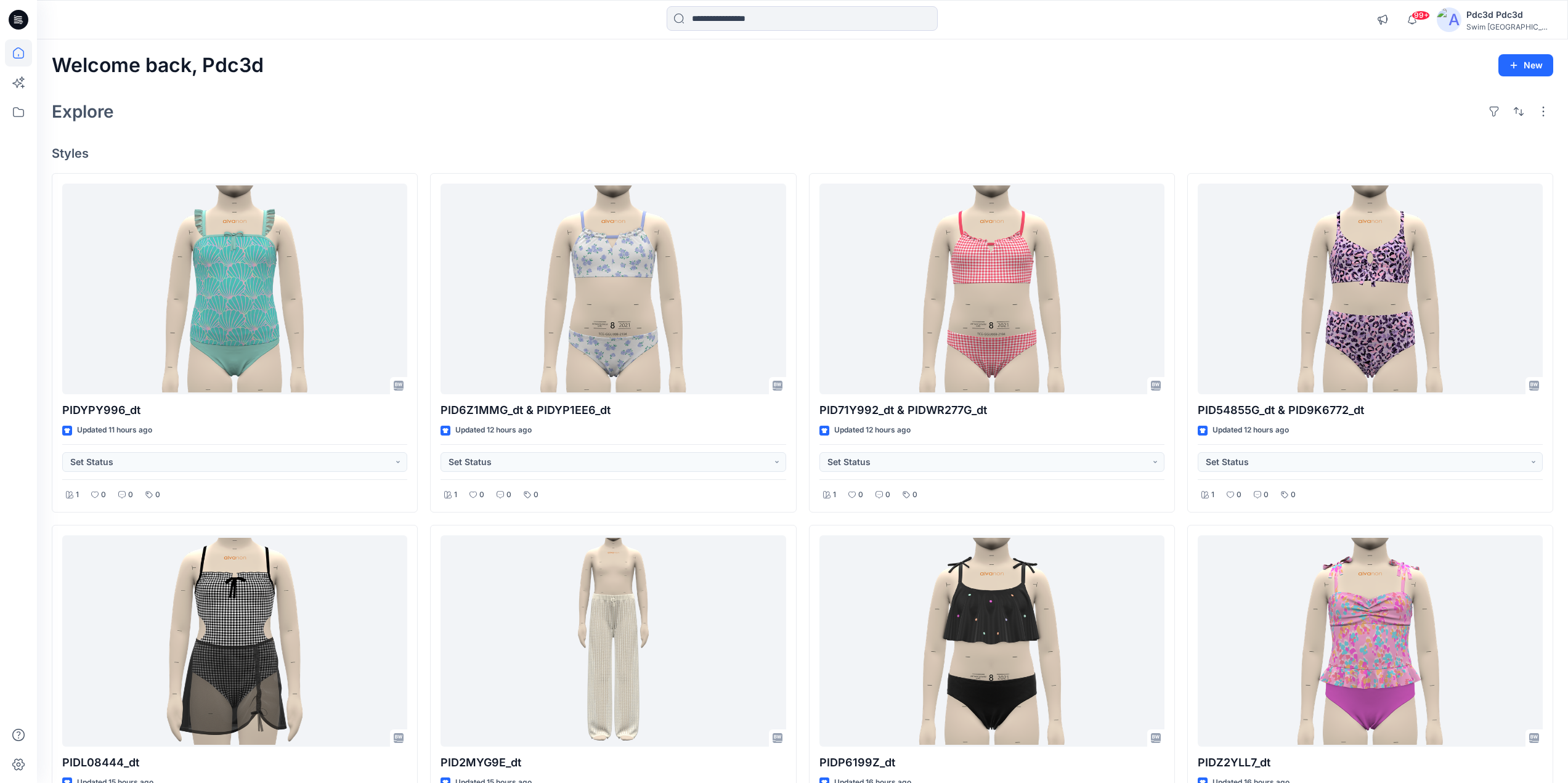
click at [879, 107] on div "Explore" at bounding box center [802, 111] width 1502 height 30
click at [372, 124] on div "Explore" at bounding box center [802, 111] width 1502 height 30
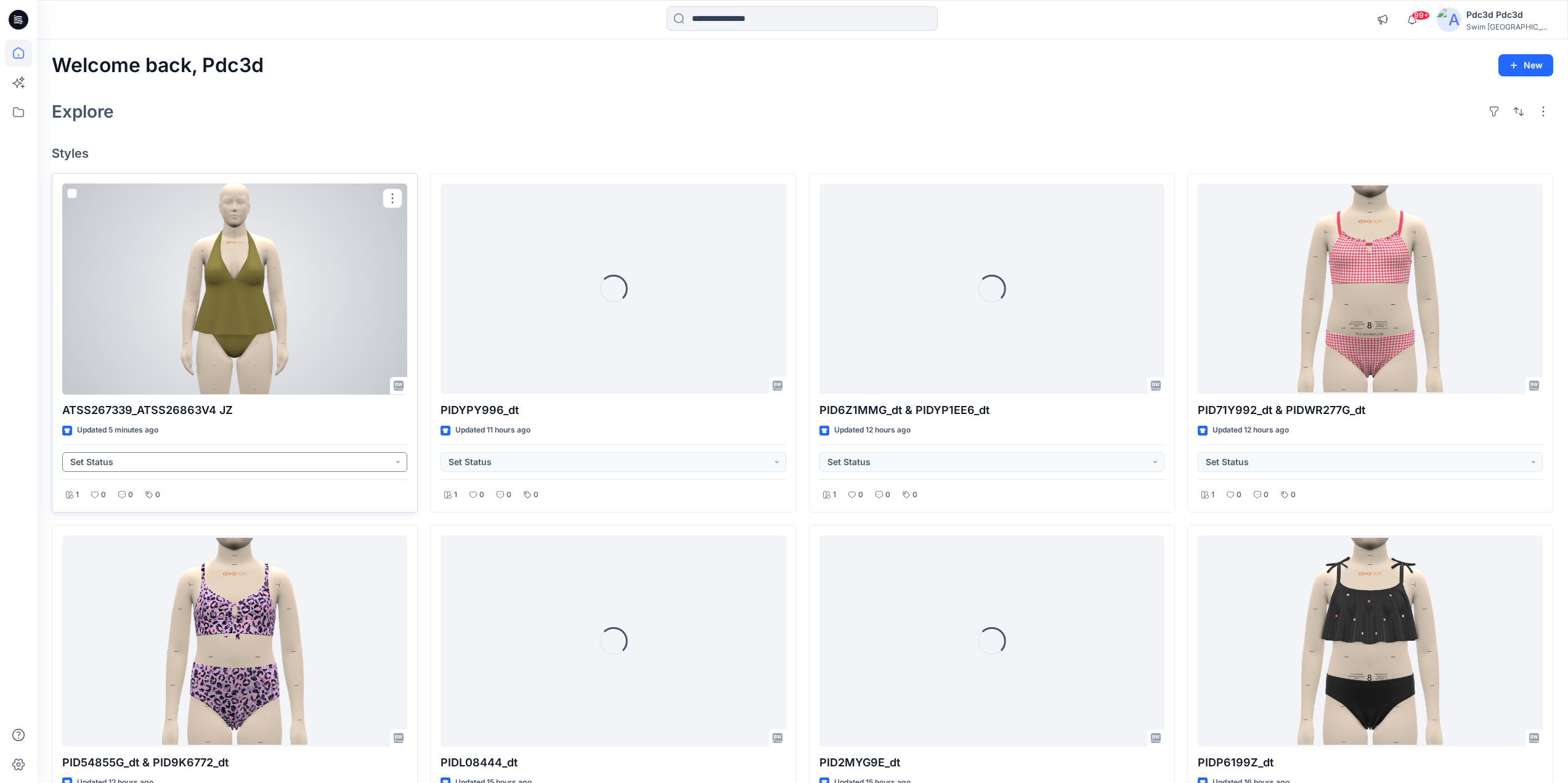
click at [392, 458] on button "Set Status" at bounding box center [235, 462] width 345 height 20
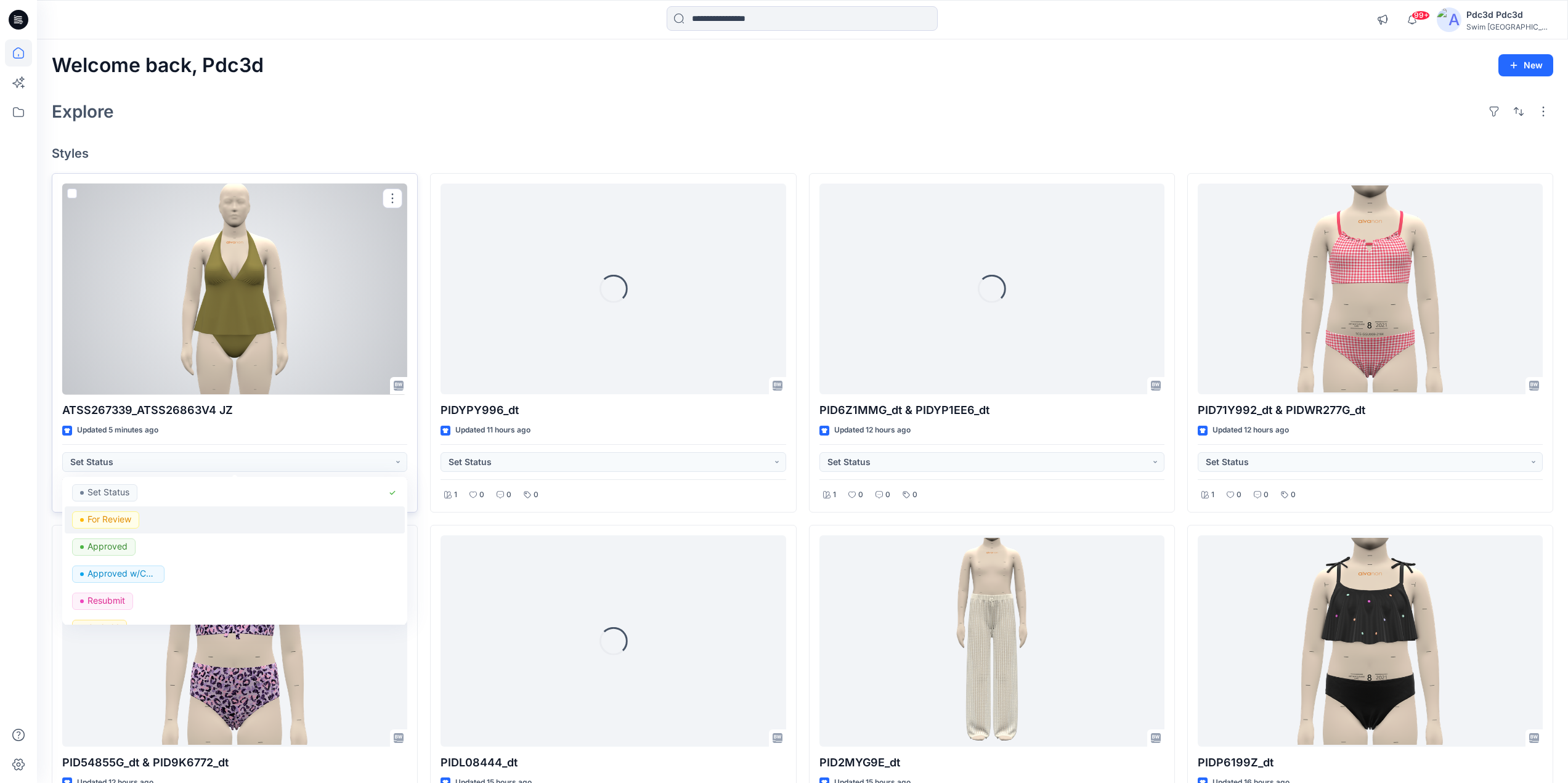
click at [125, 516] on p "For Review" at bounding box center [110, 519] width 44 height 16
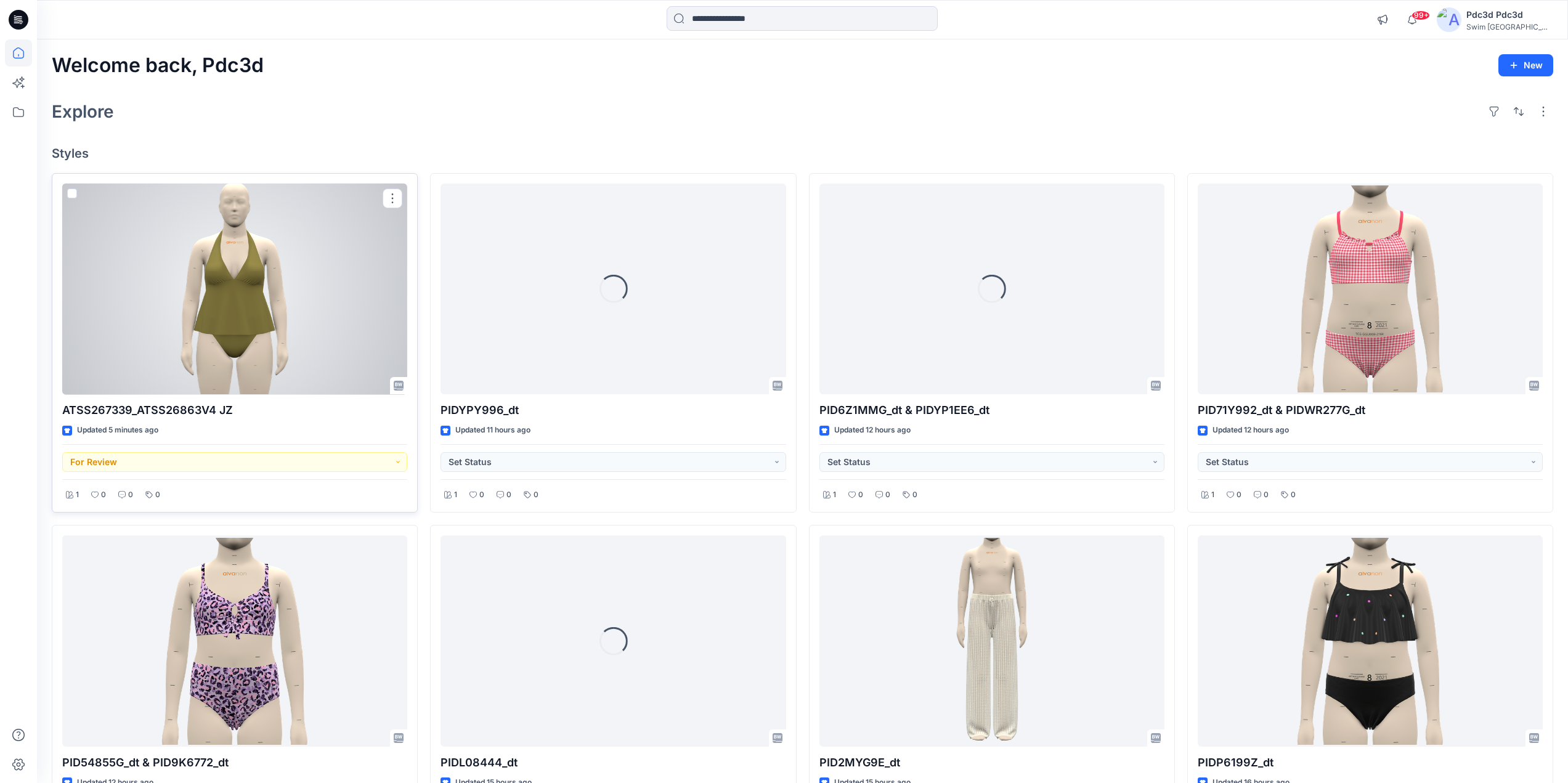
click at [261, 272] on div at bounding box center [235, 289] width 345 height 211
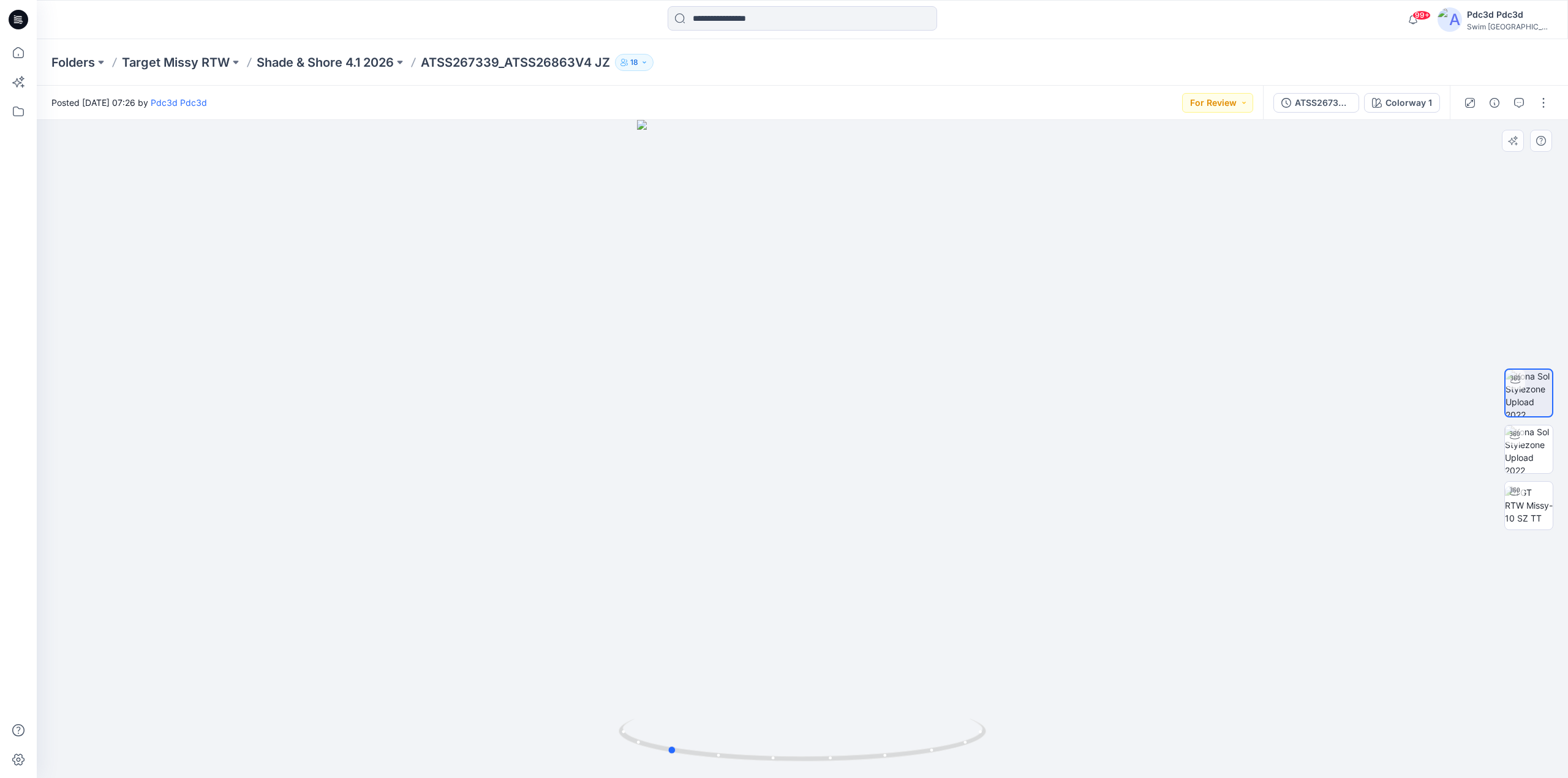
drag, startPoint x: 935, startPoint y: 756, endPoint x: 1369, endPoint y: 450, distance: 531.0
click at [815, 740] on icon at bounding box center [803, 741] width 370 height 46
click at [1535, 501] on img at bounding box center [1528, 505] width 48 height 39
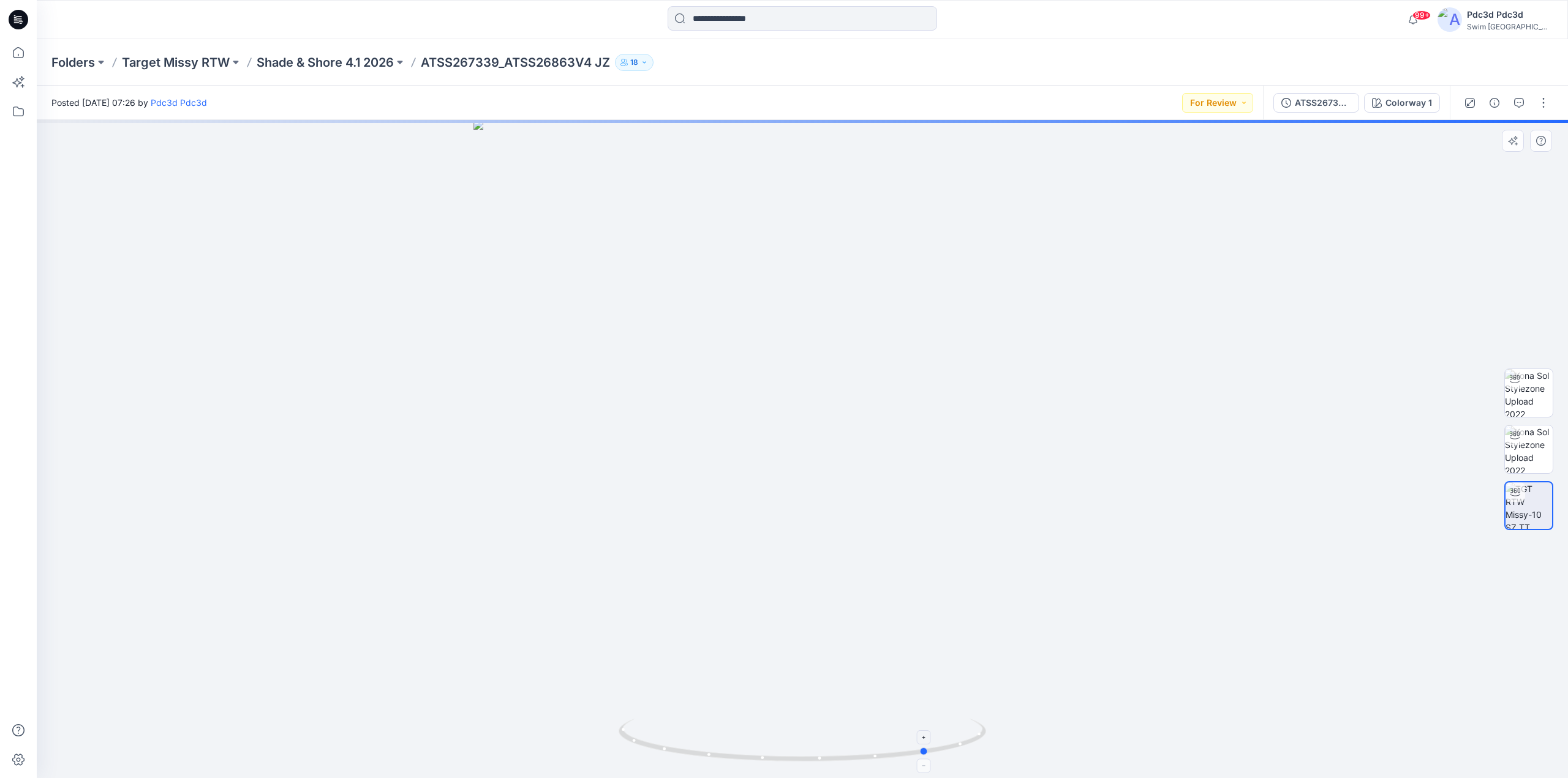
drag, startPoint x: 927, startPoint y: 755, endPoint x: 773, endPoint y: 645, distance: 189.3
click at [688, 725] on icon at bounding box center [803, 741] width 370 height 46
click at [1542, 101] on button "button" at bounding box center [1543, 103] width 20 height 20
click at [1462, 165] on p "Edit" at bounding box center [1466, 165] width 16 height 13
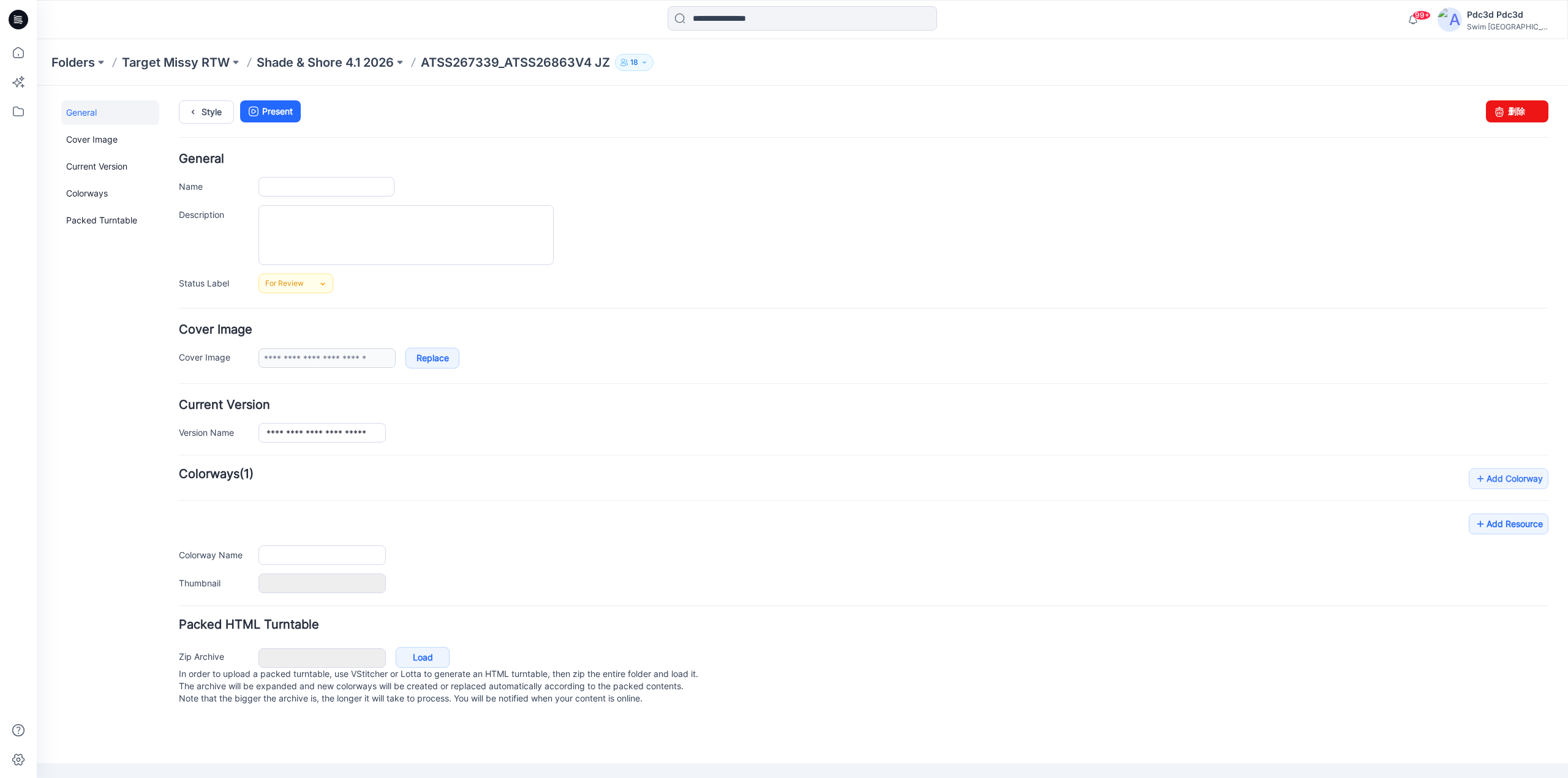
type input "**********"
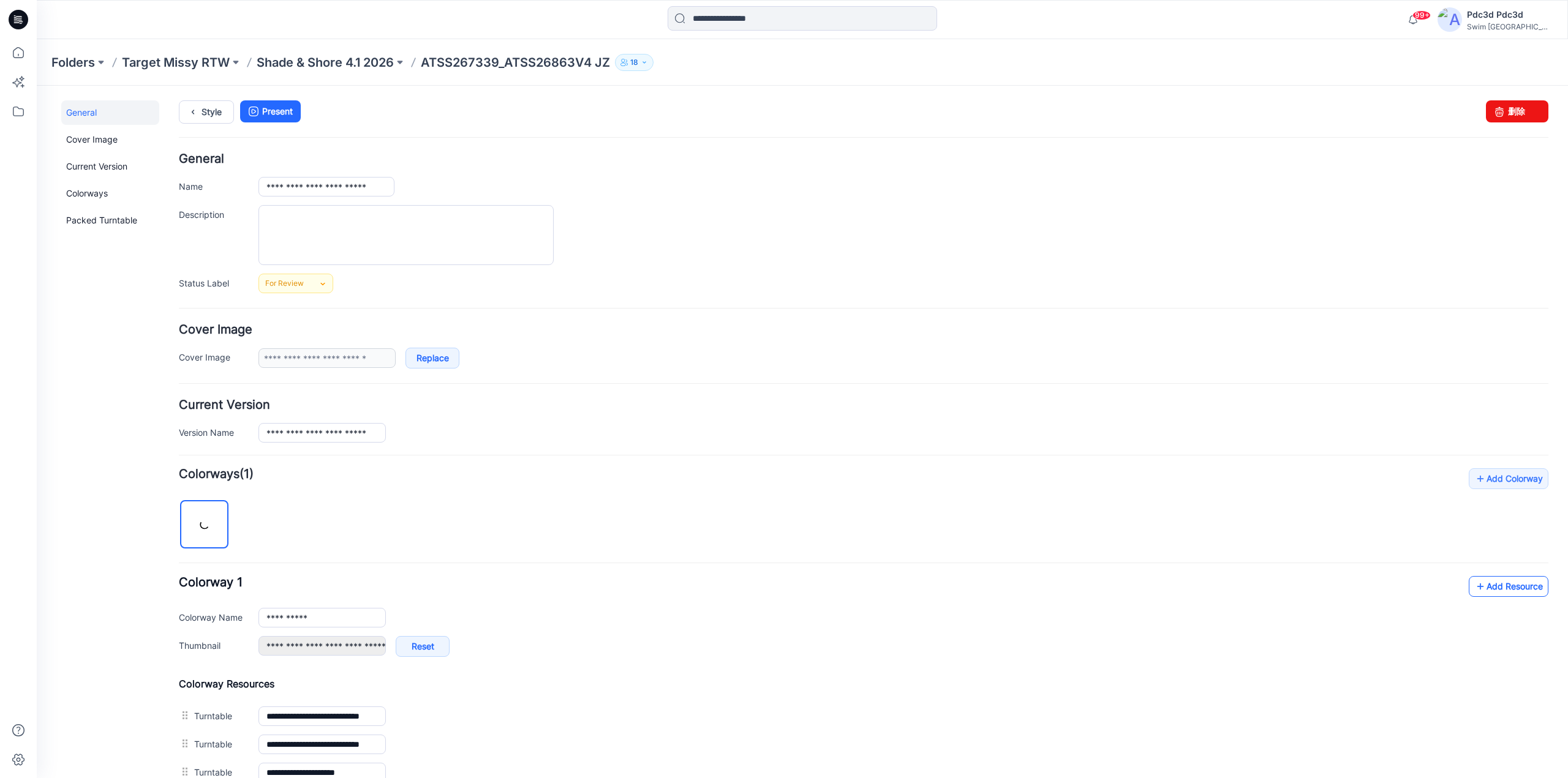
click at [1475, 583] on icon at bounding box center [1481, 586] width 12 height 20
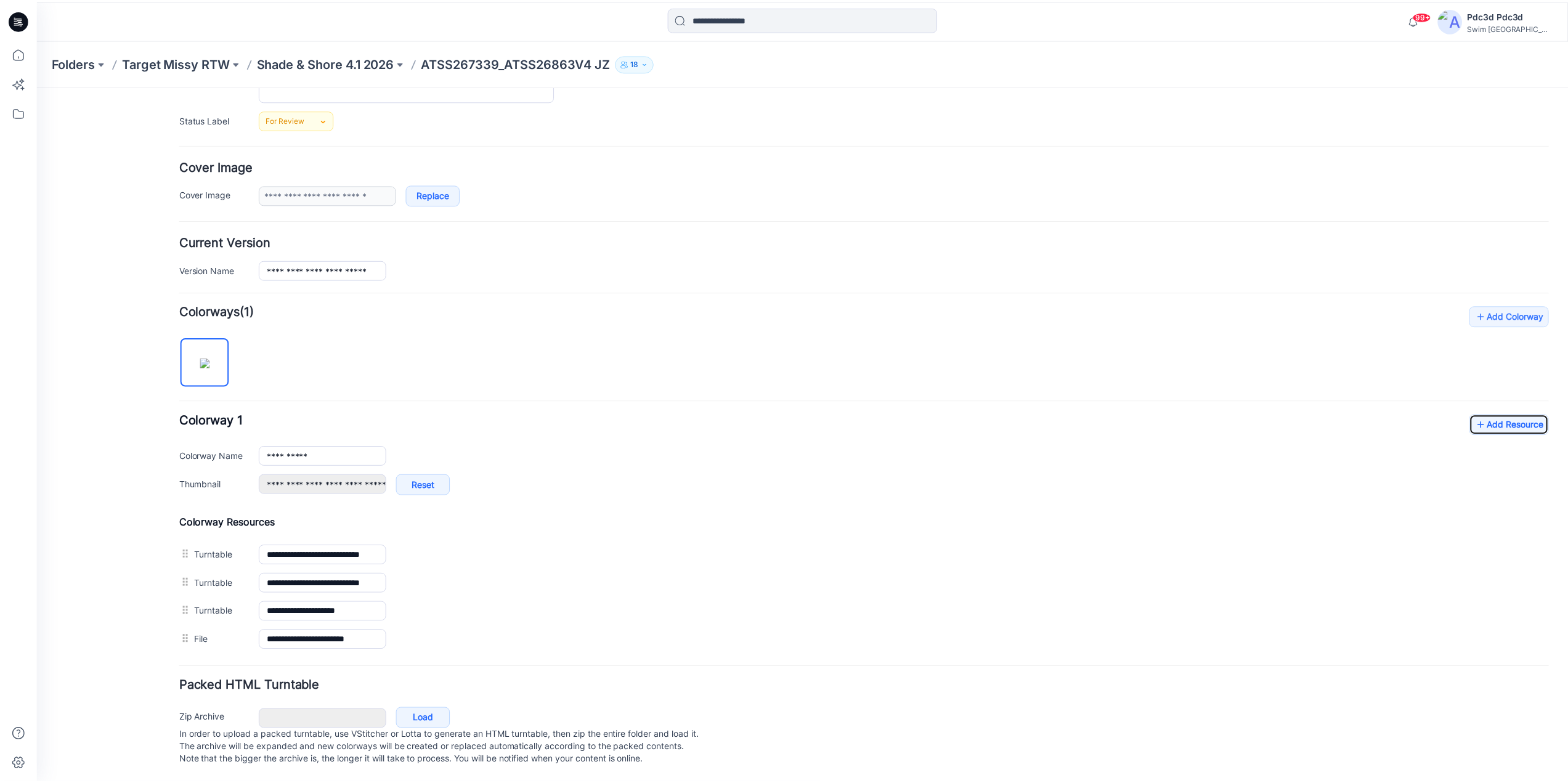
scroll to position [178, 0]
click at [16, 56] on icon at bounding box center [18, 52] width 27 height 27
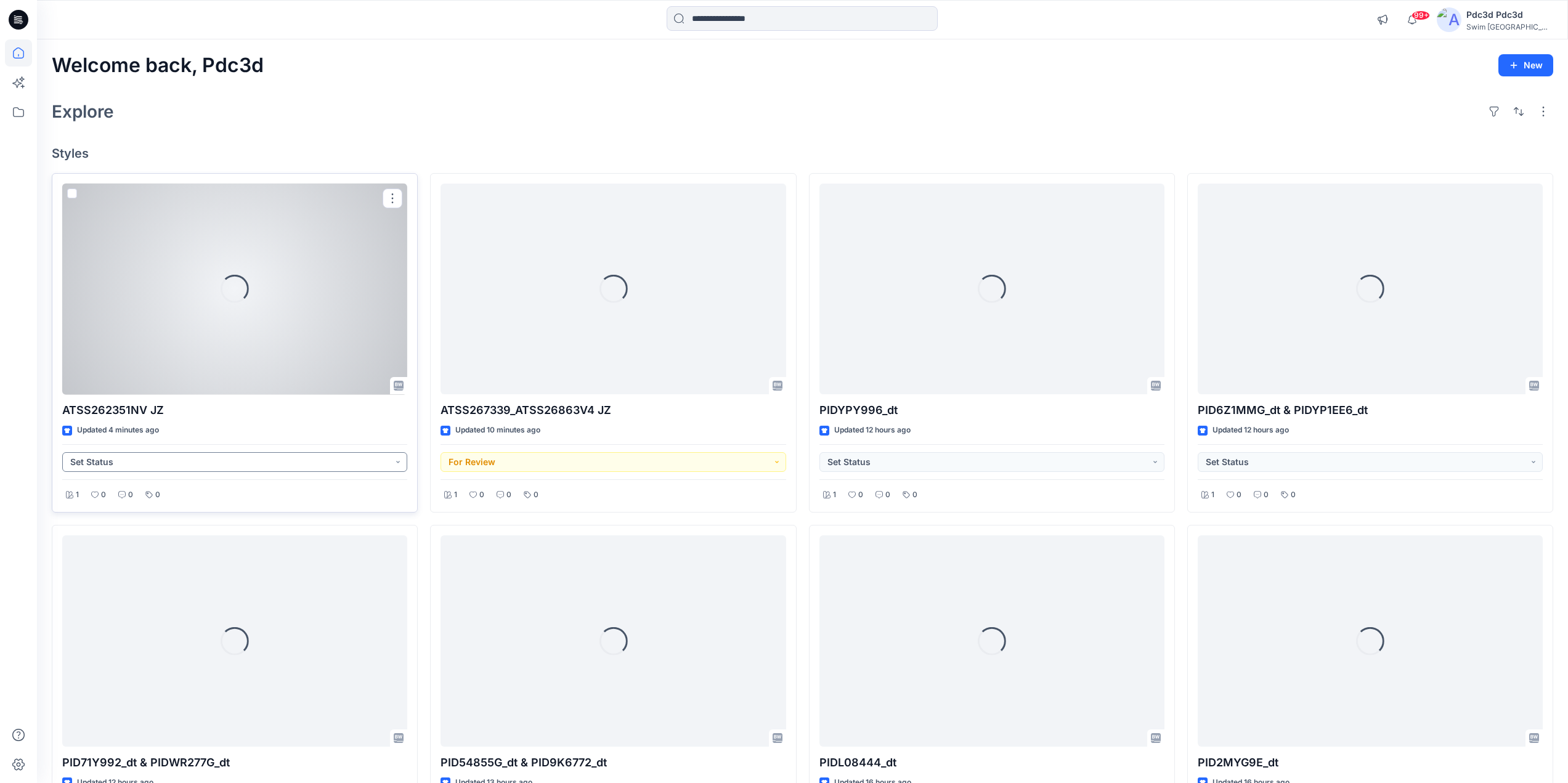
click at [391, 458] on button "Set Status" at bounding box center [235, 462] width 345 height 20
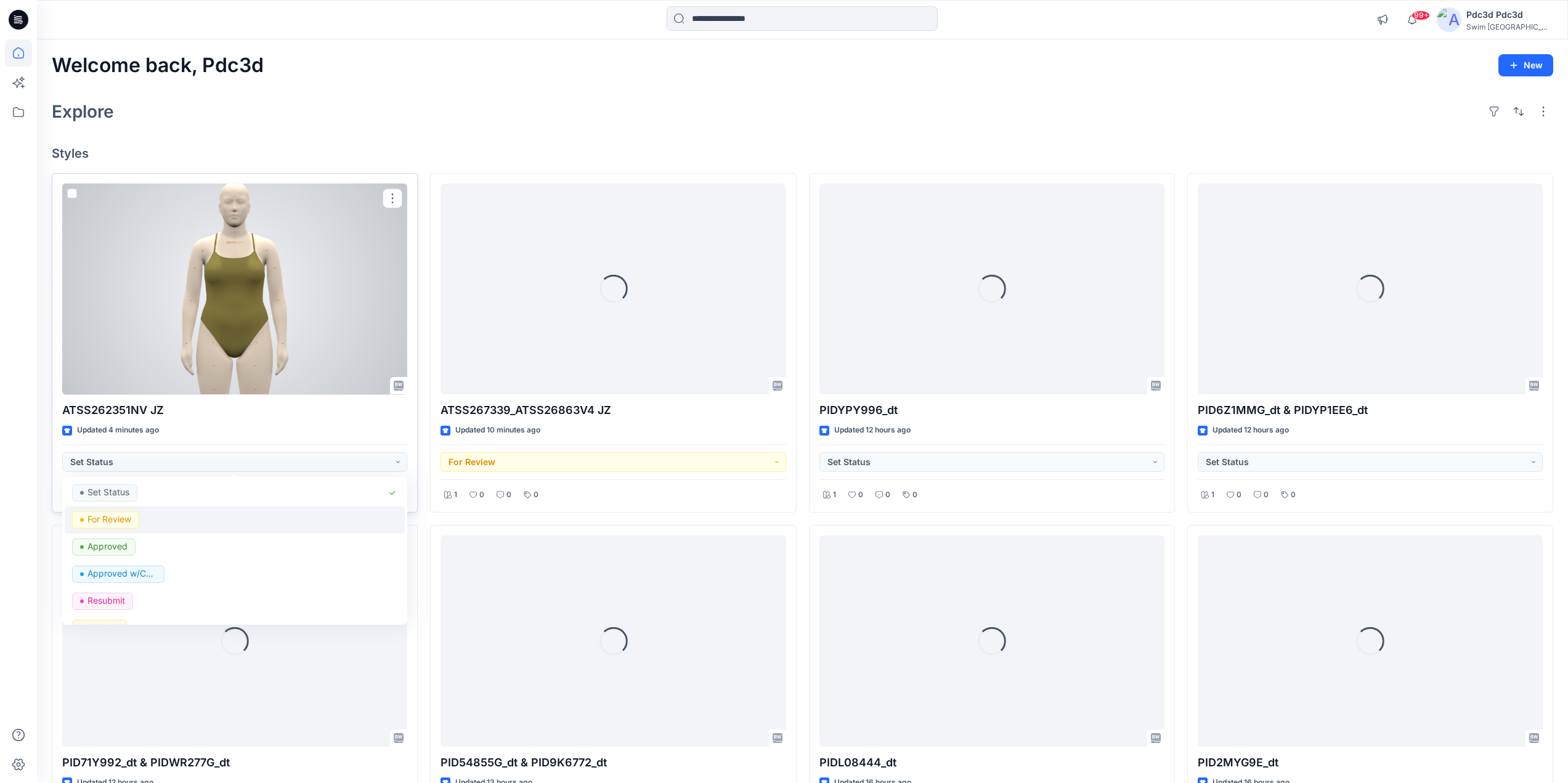
click at [130, 517] on p "For Review" at bounding box center [110, 519] width 44 height 16
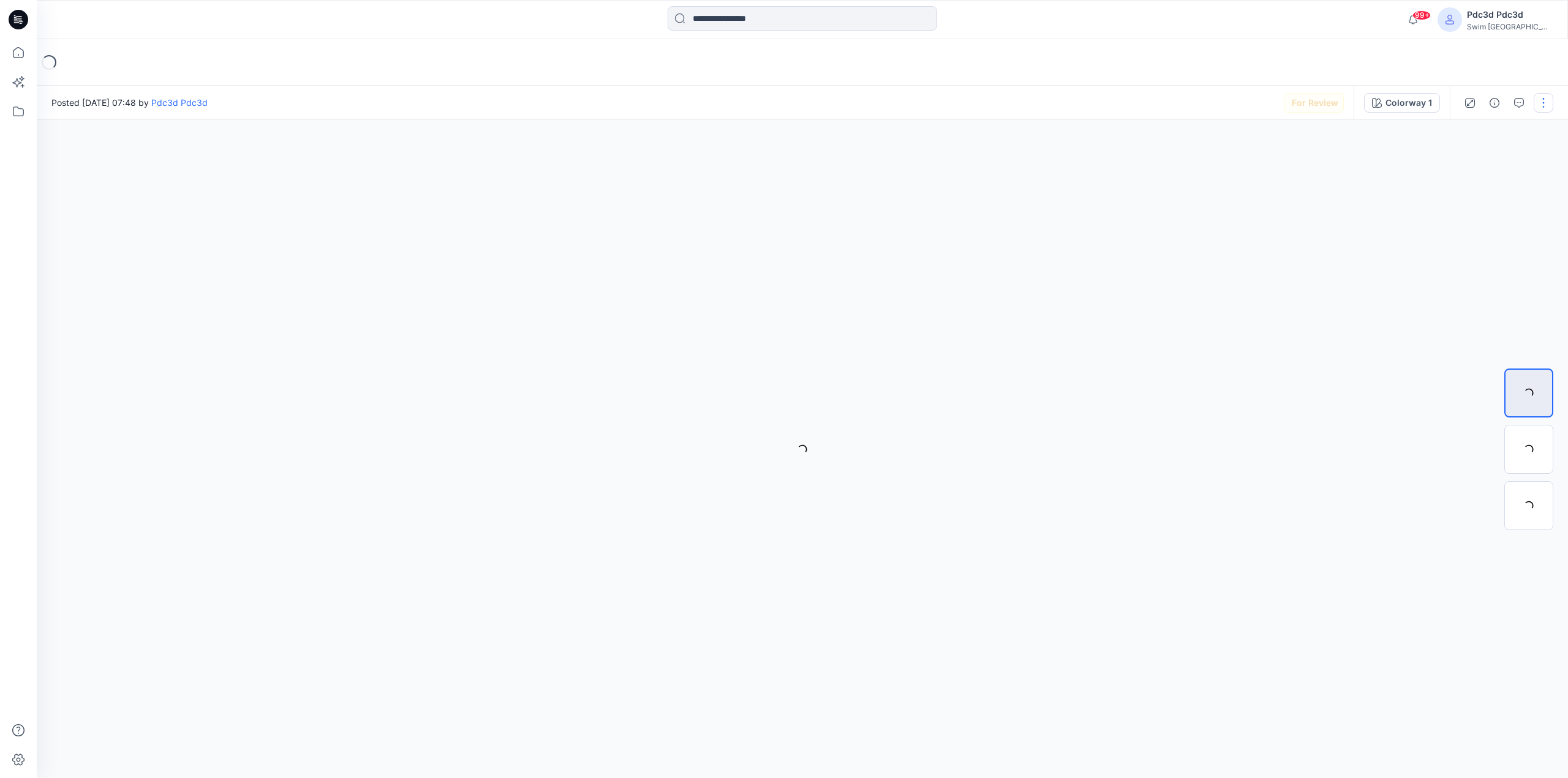
click at [1546, 98] on button "button" at bounding box center [1543, 103] width 20 height 20
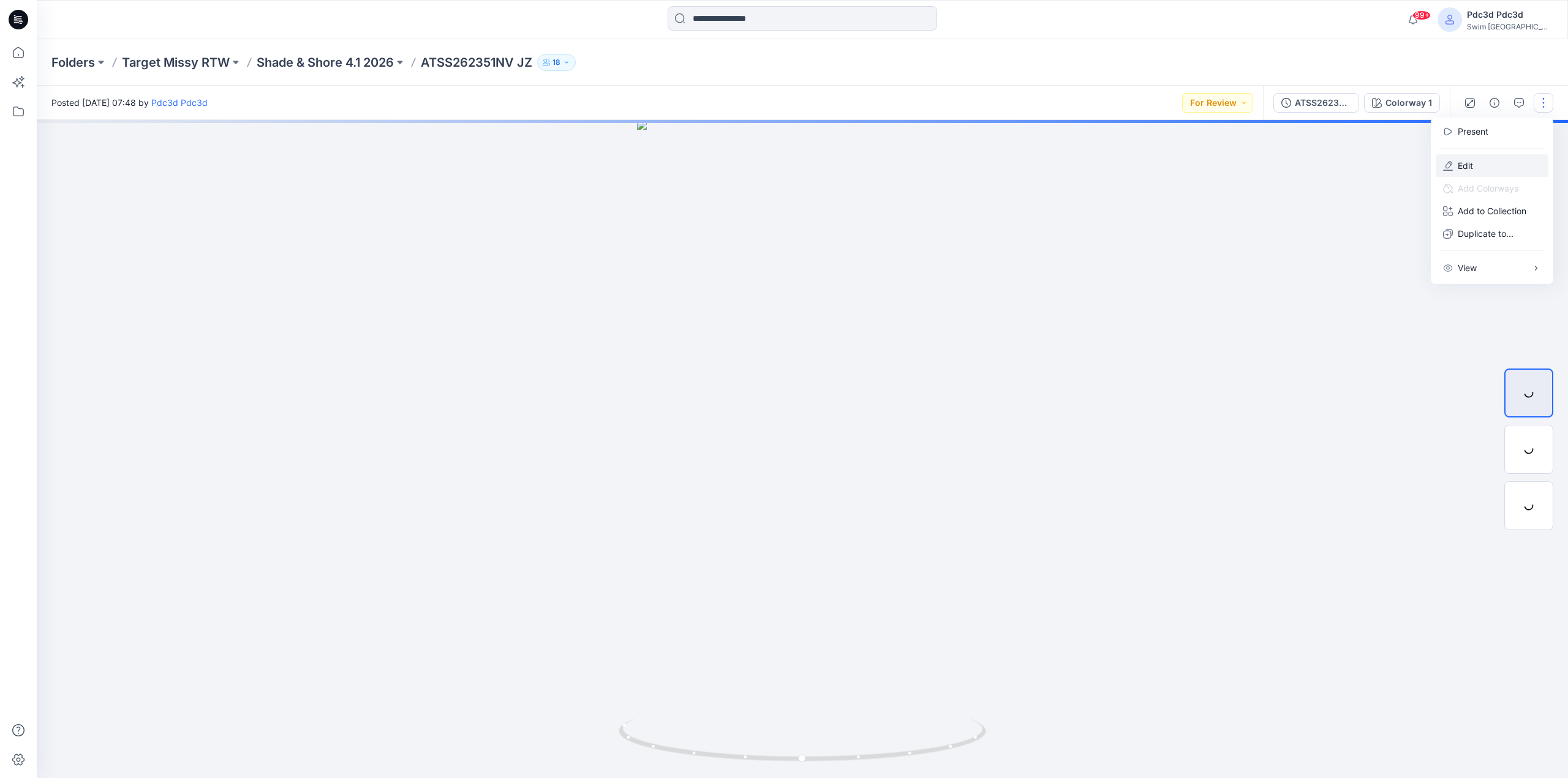
click at [1473, 165] on p "Edit" at bounding box center [1466, 165] width 16 height 13
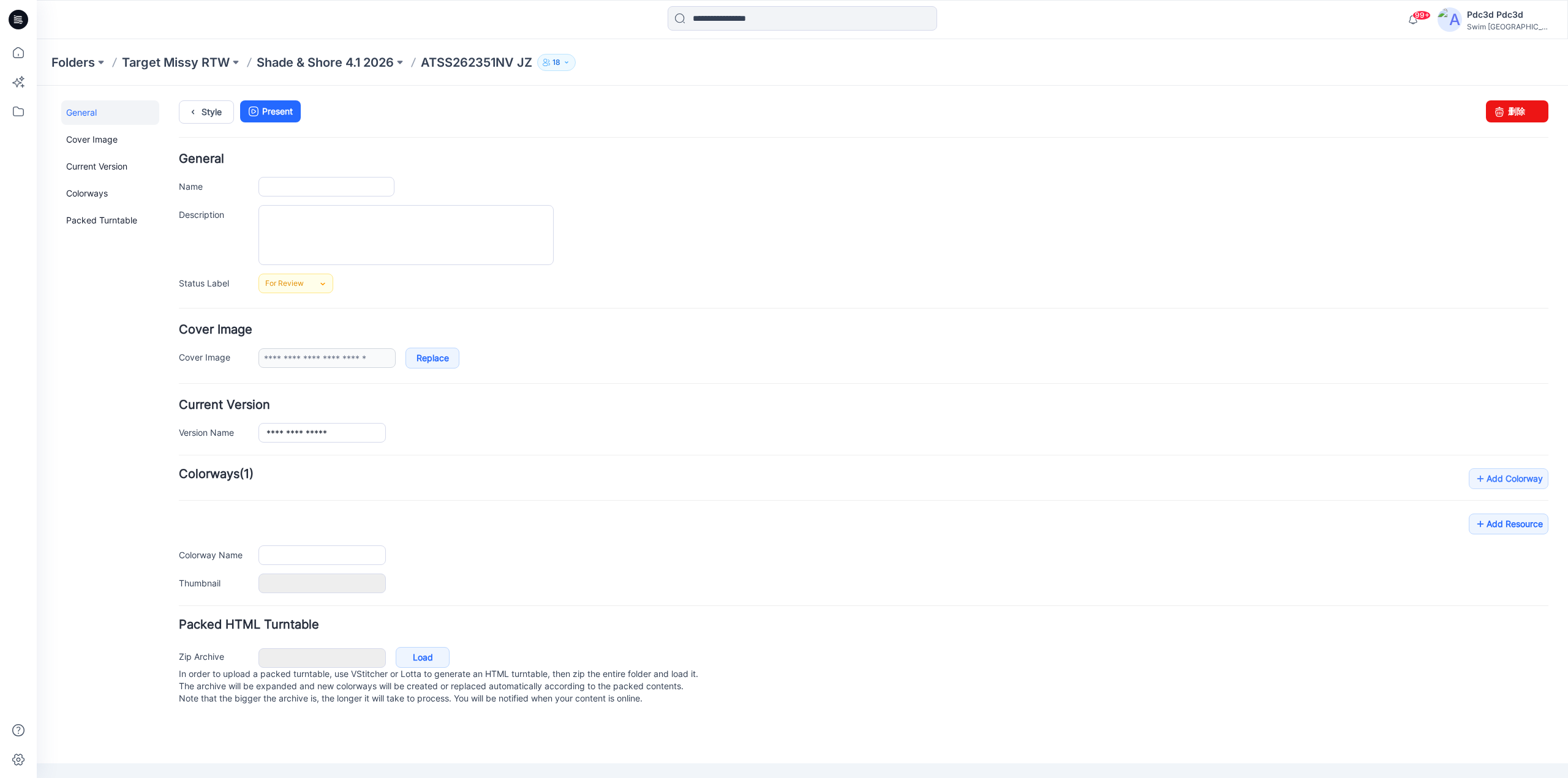
type input "**********"
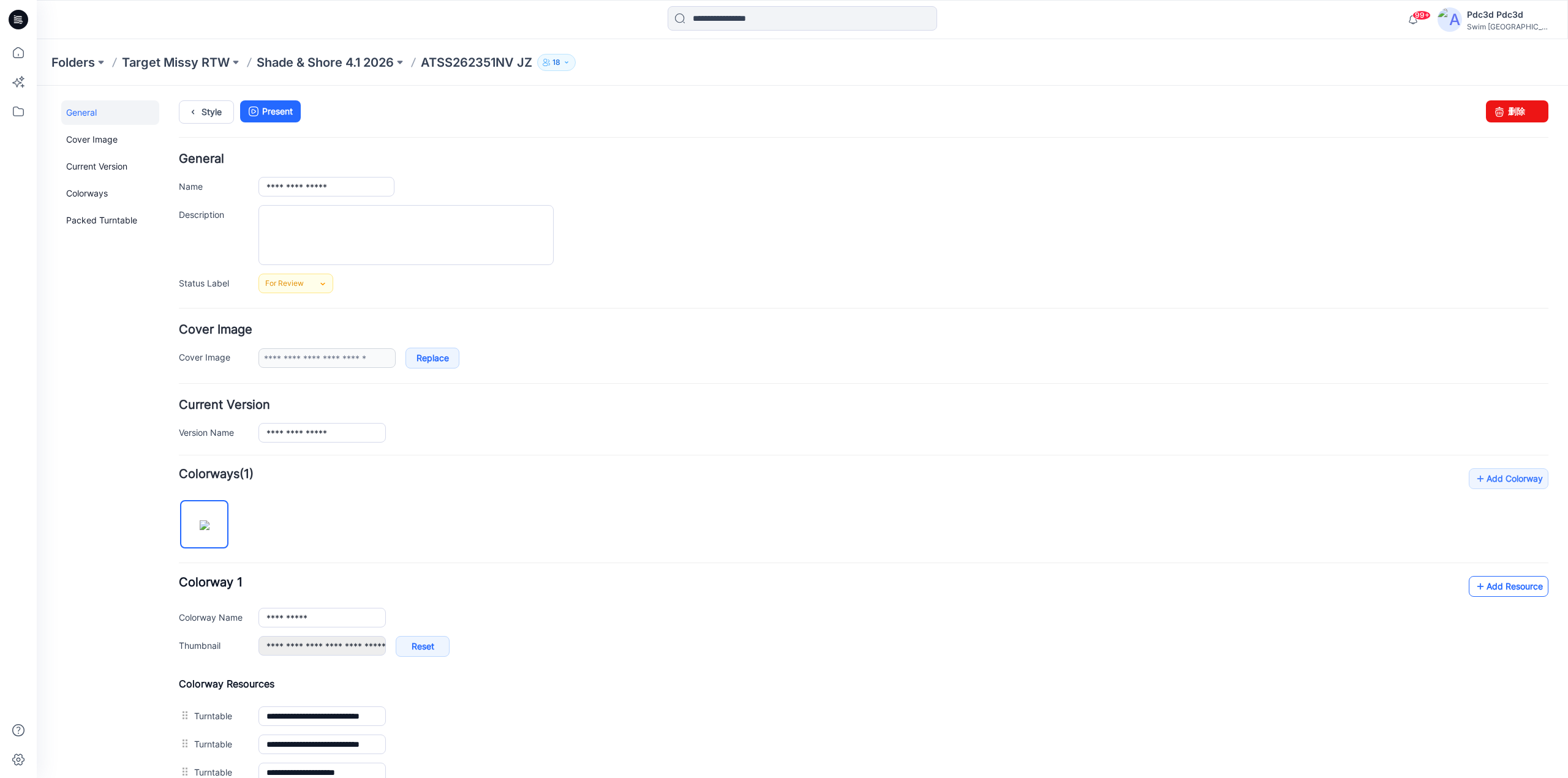
click at [1475, 586] on icon at bounding box center [1481, 586] width 12 height 20
